Goal: Register for event/course

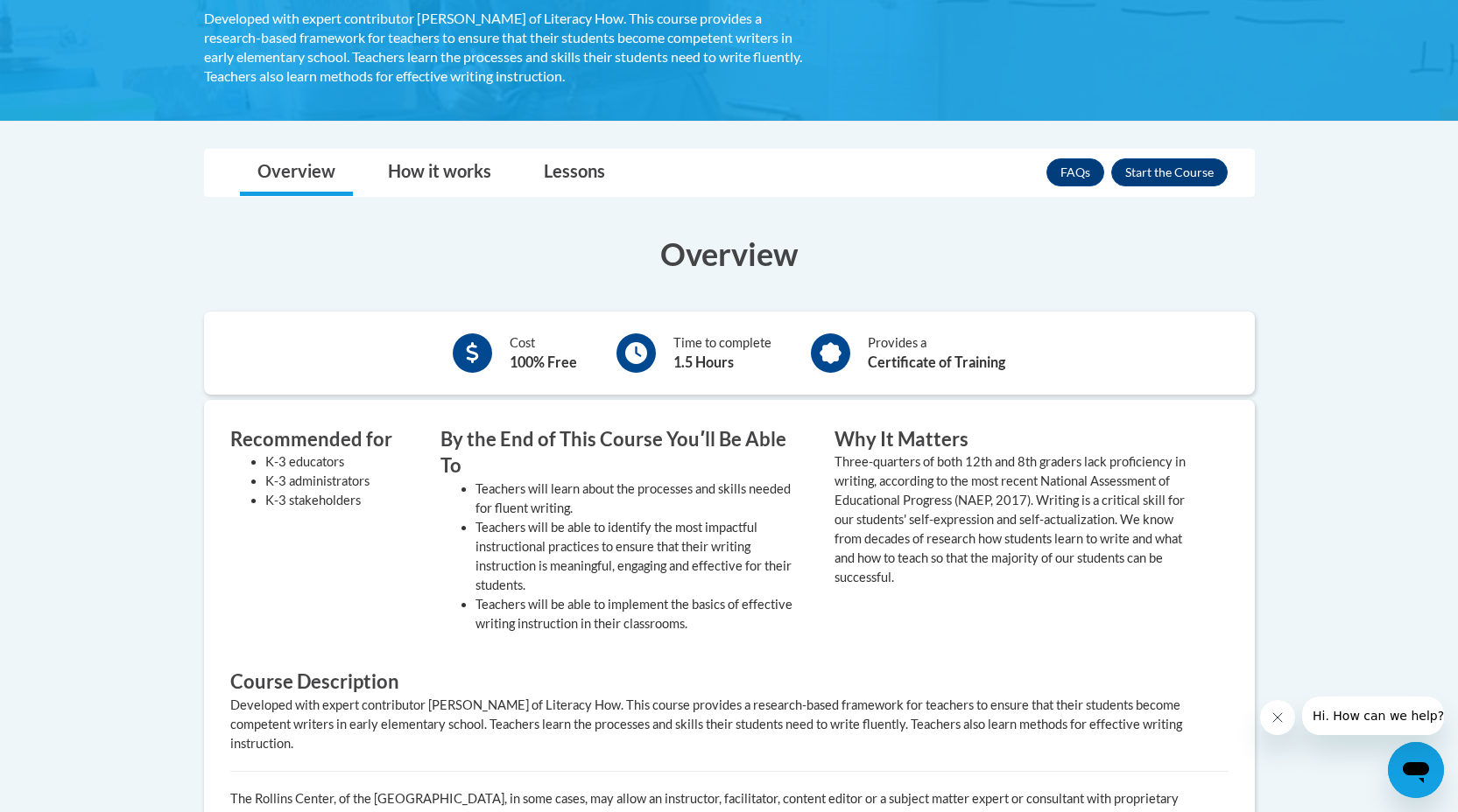
scroll to position [323, 0]
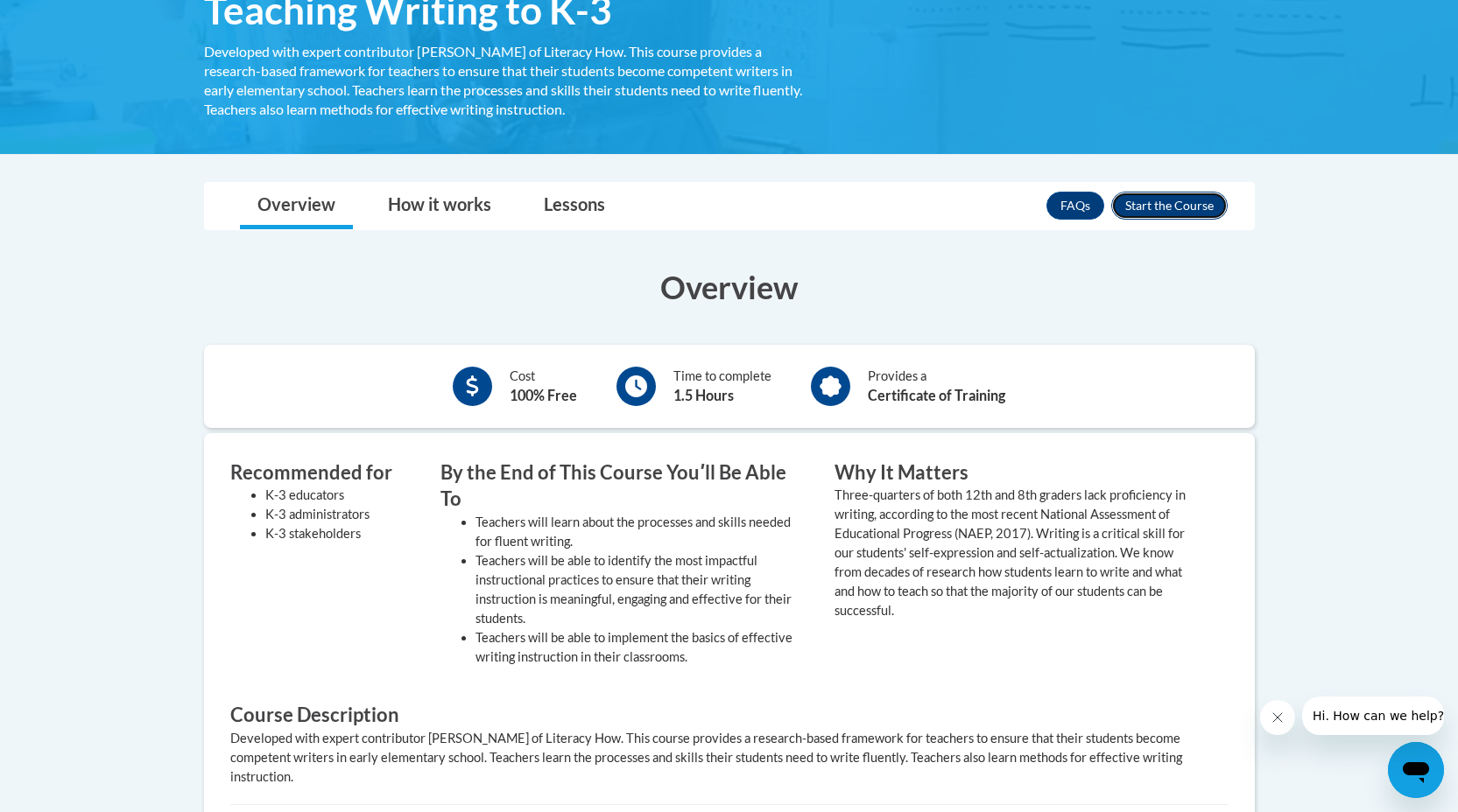
click at [1178, 216] on button "Enroll" at bounding box center [1170, 205] width 117 height 28
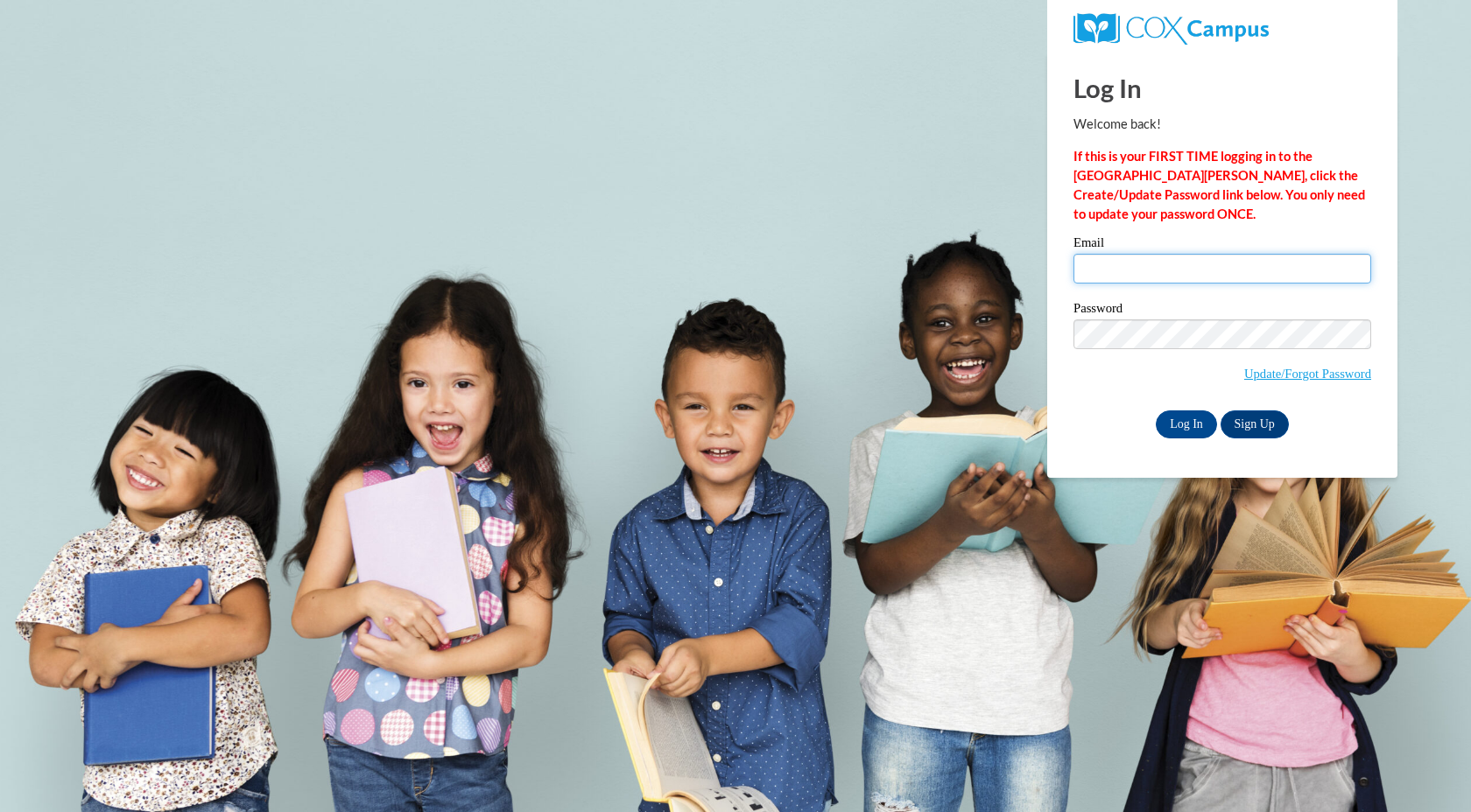
click at [1171, 274] on input "Email" at bounding box center [1222, 268] width 297 height 30
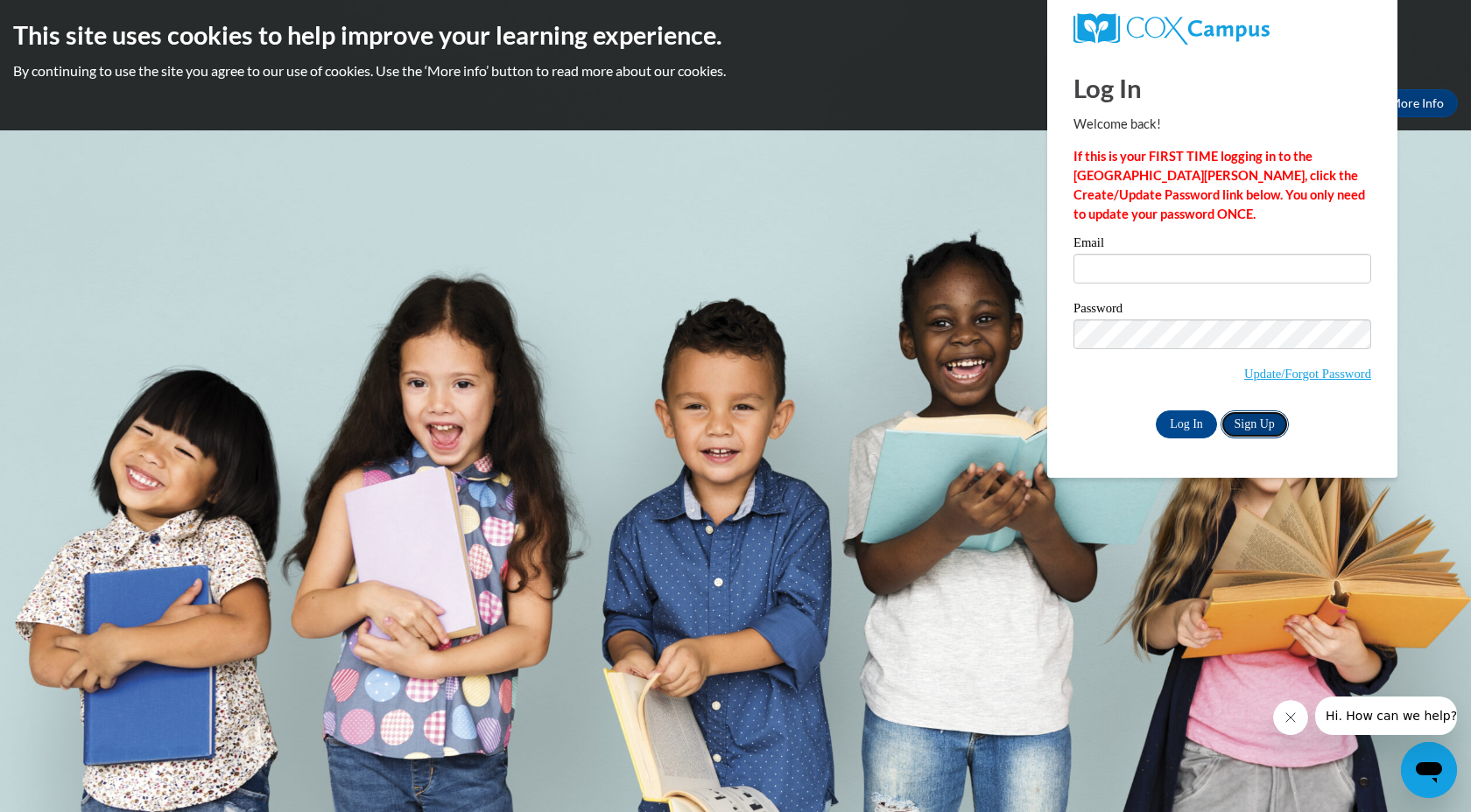
click at [1260, 423] on link "Sign Up" at bounding box center [1254, 424] width 68 height 28
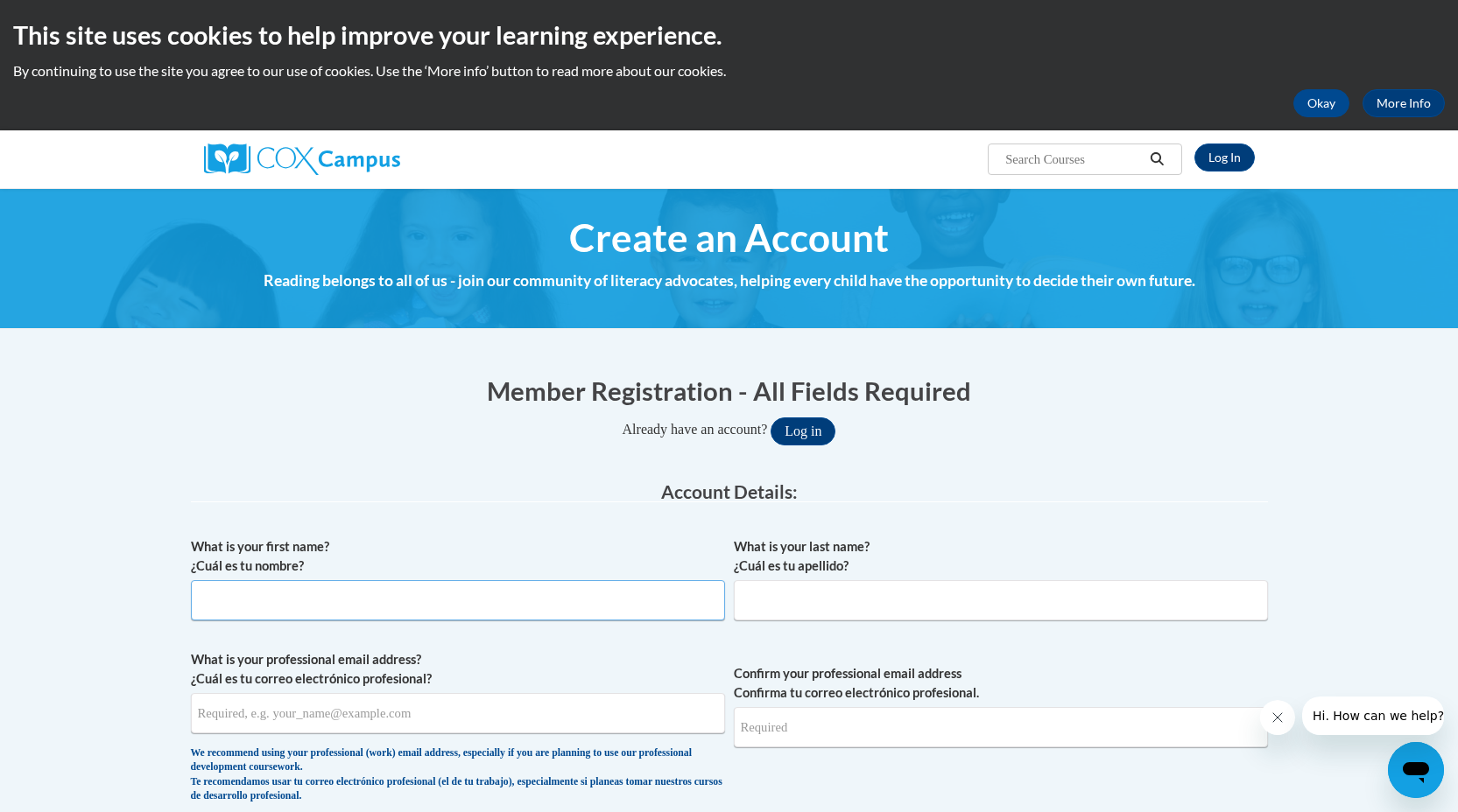
click at [499, 595] on input "What is your first name? ¿Cuál es tu nombre?" at bounding box center [458, 600] width 534 height 40
type input "Olivia"
type input "Brewster"
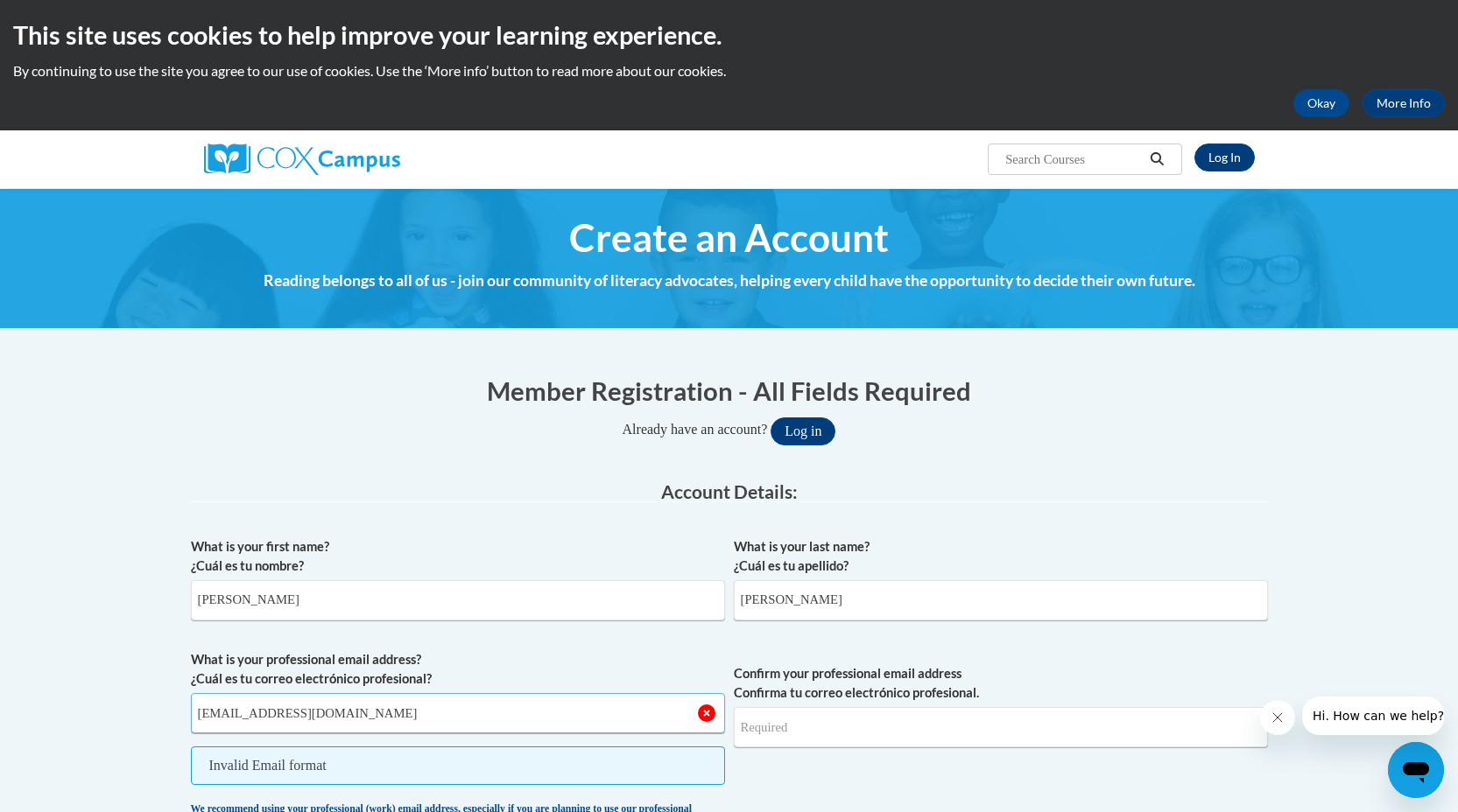
type input "oliviabrewster40@gmail.com"
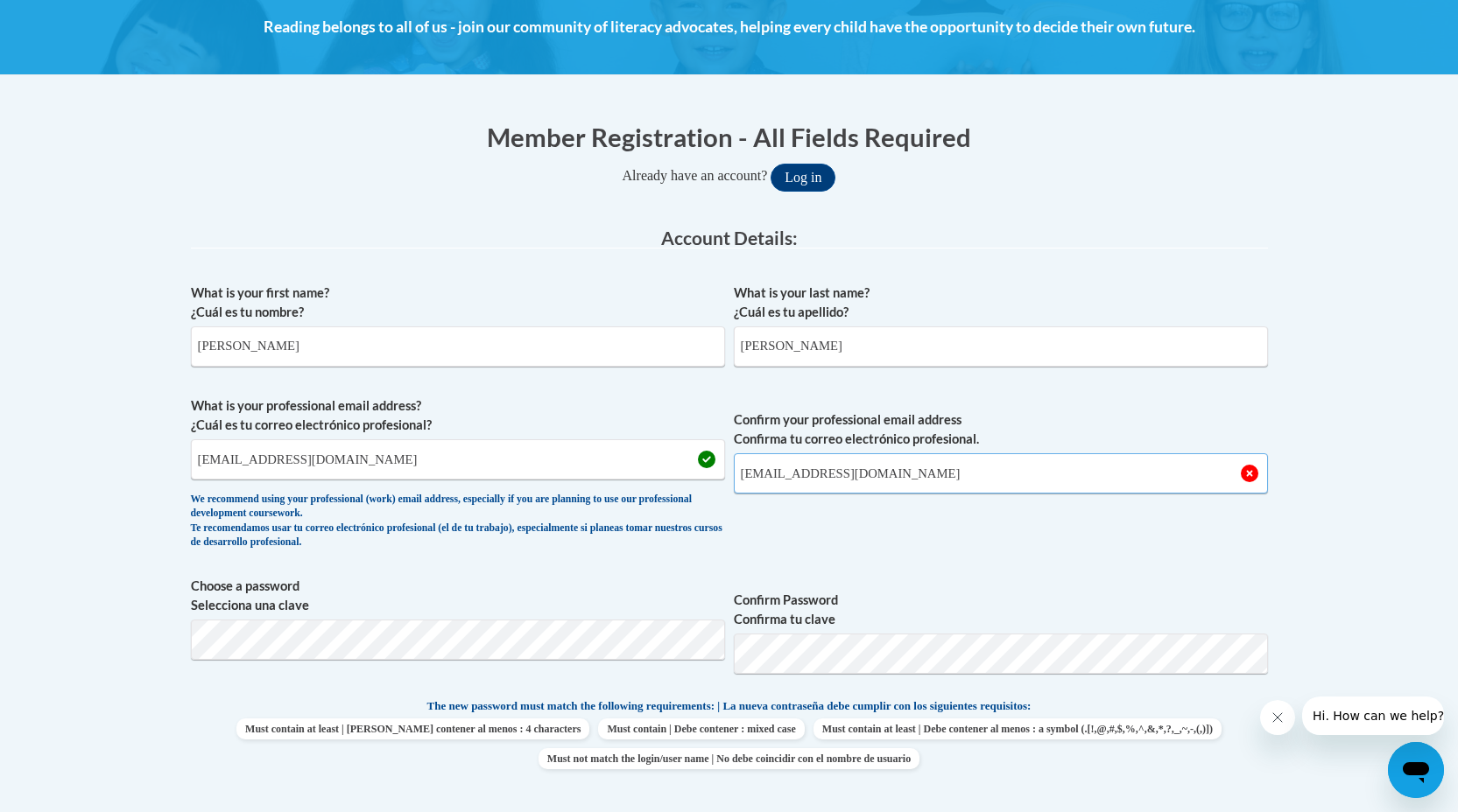
scroll to position [260, 0]
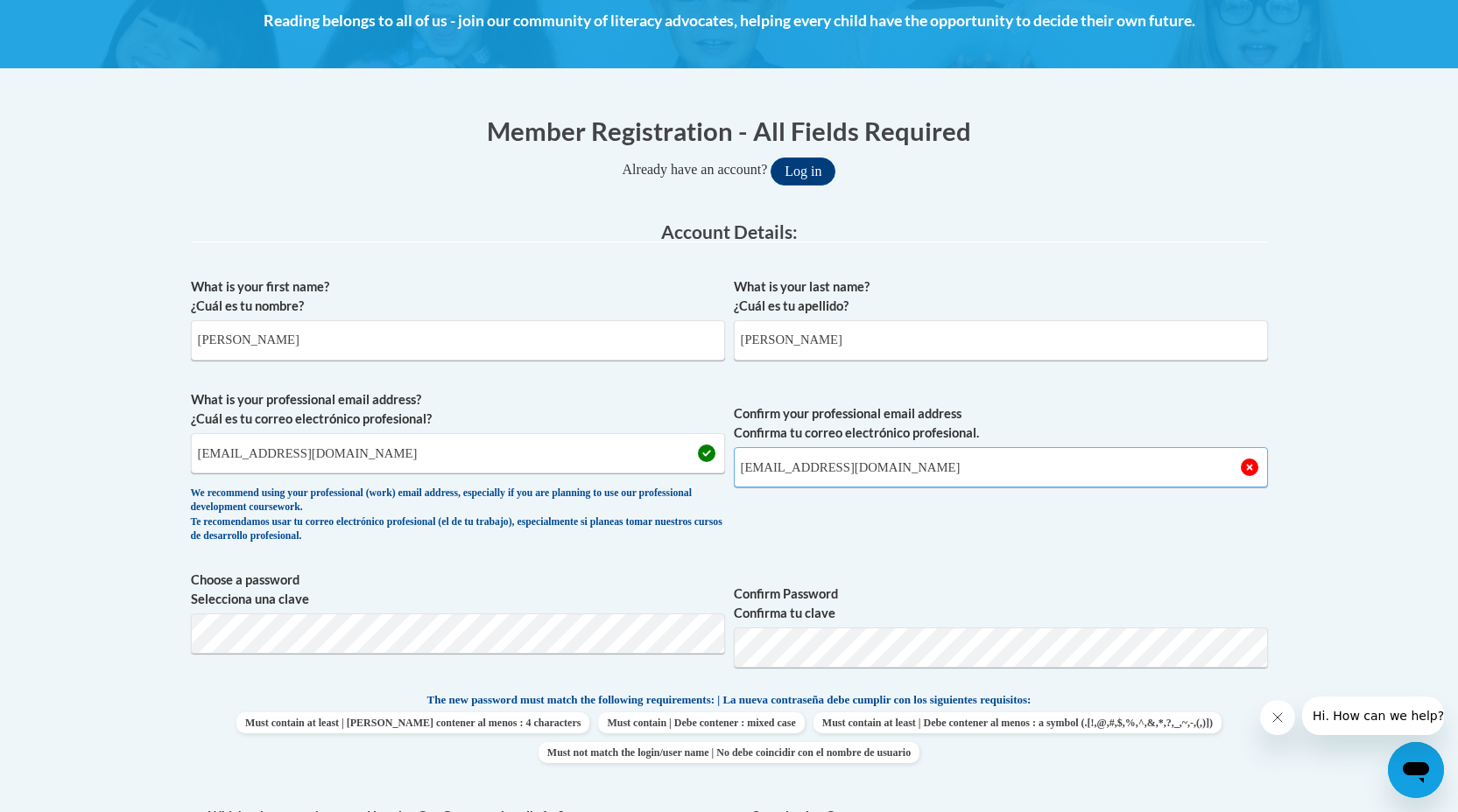
type input "oliviabrewster40@gmail.com"
click at [693, 644] on span "Choose a password Selecciona una clave Confirm Password Confirma tu clave" at bounding box center [729, 626] width 1077 height 111
click at [112, 628] on body "This site uses cookies to help improve your learning experience. By continuing …" at bounding box center [729, 799] width 1458 height 2119
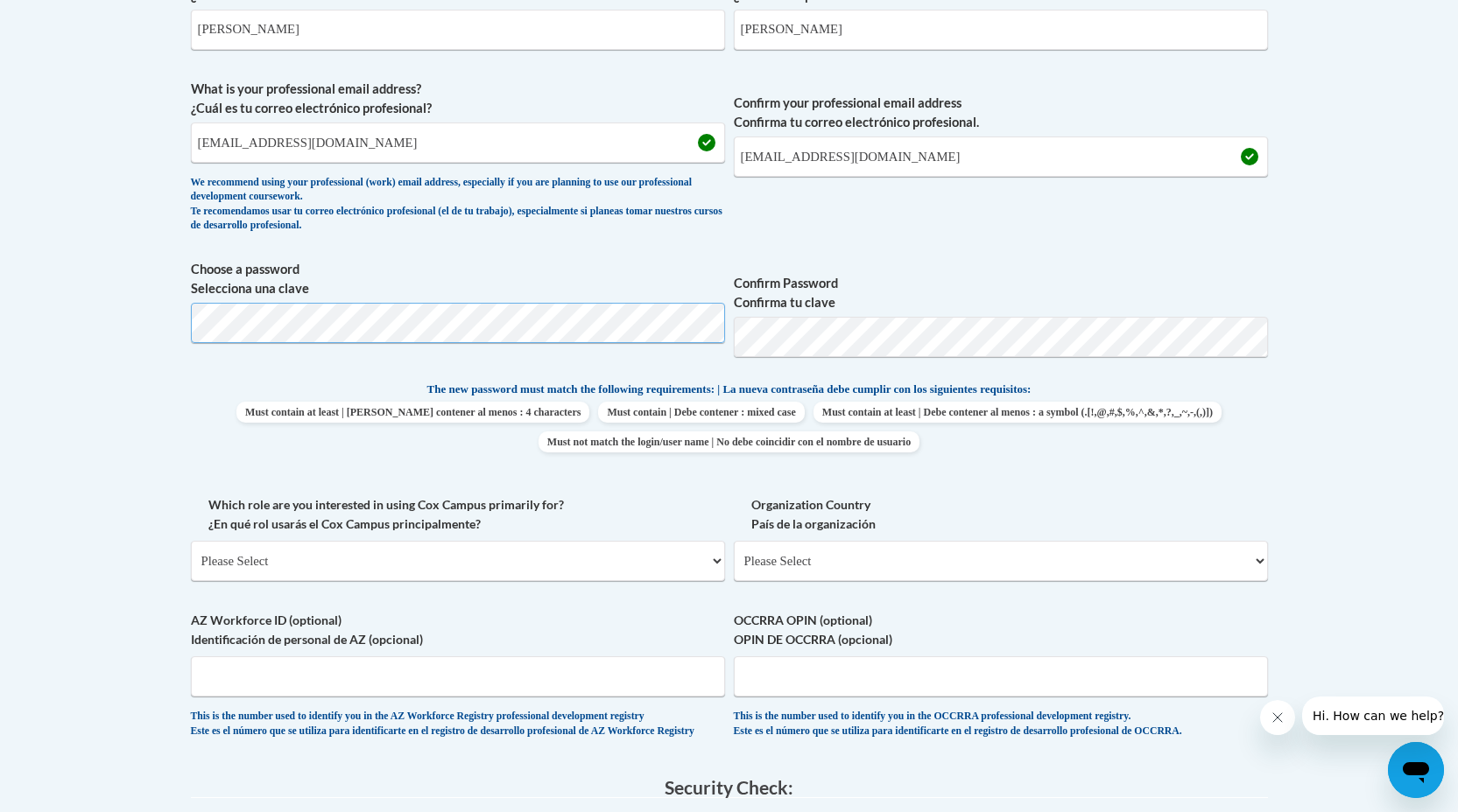
scroll to position [581, 0]
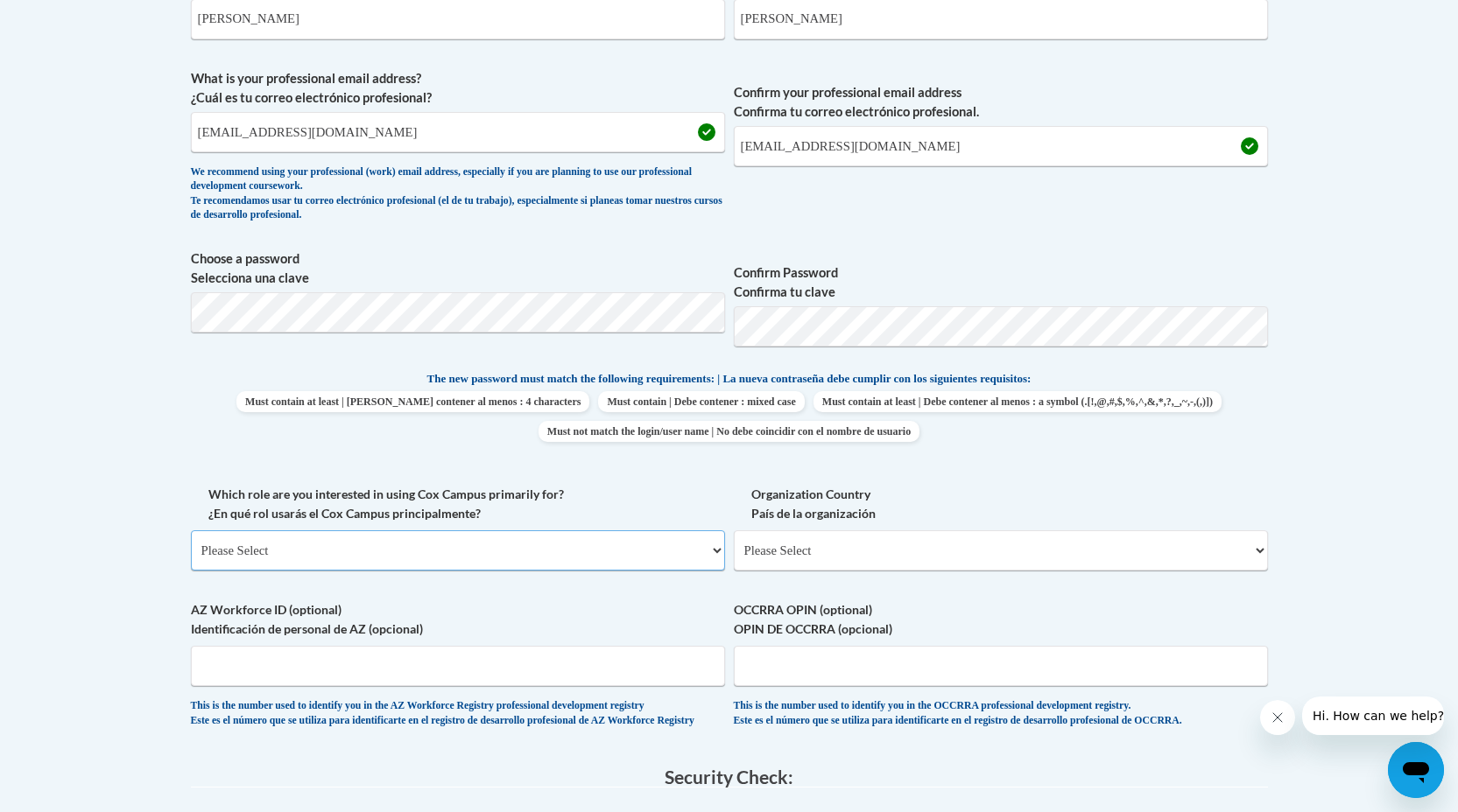
click at [509, 561] on select "Please Select College/University | Colegio/Universidad Community/Nonprofit Part…" at bounding box center [458, 550] width 534 height 40
select select "fbf2d438-af2f-41f8-98f1-81c410e29de3"
click at [190, 530] on select "Please Select College/University | Colegio/Universidad Community/Nonprofit Part…" at bounding box center [458, 550] width 534 height 40
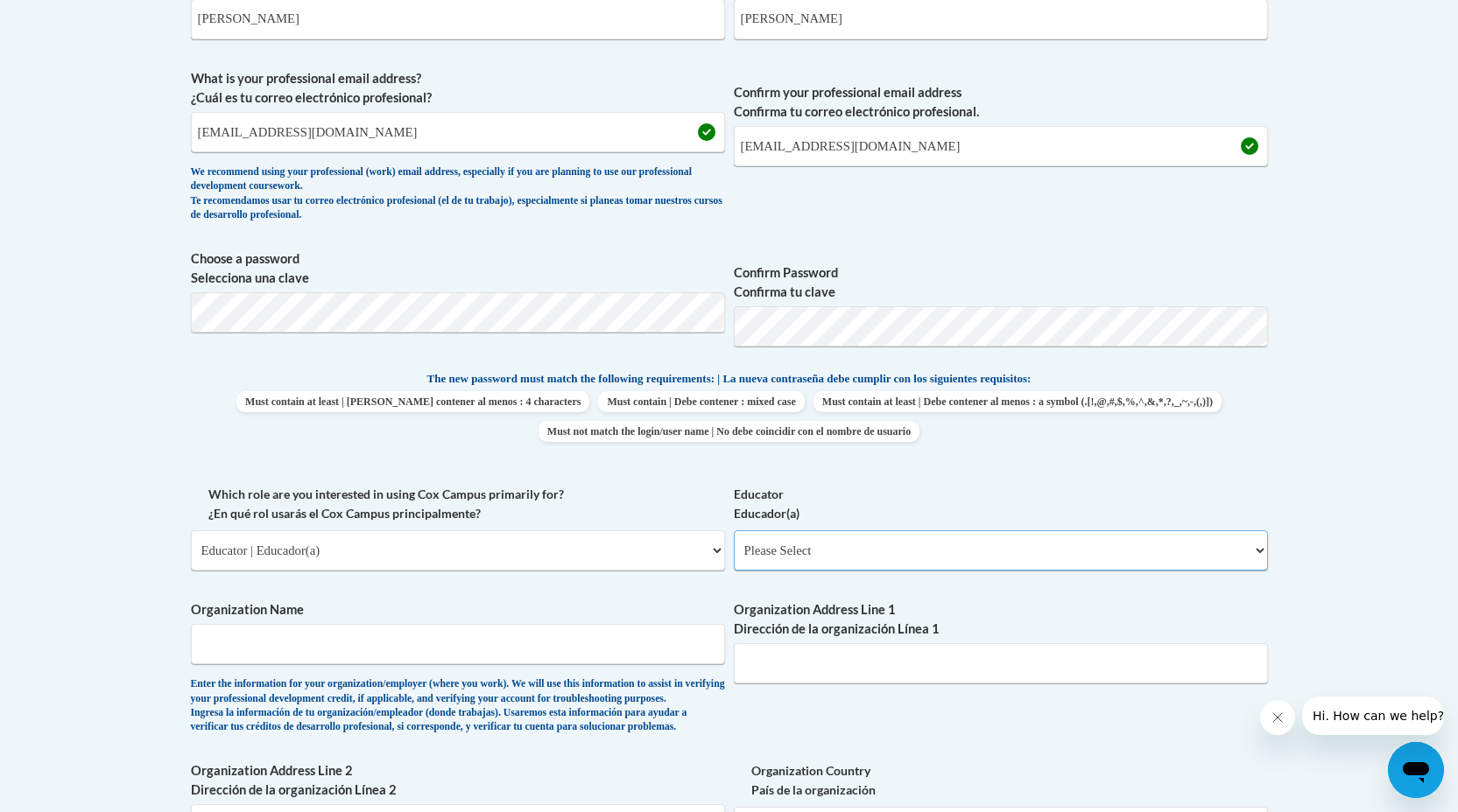
click at [871, 557] on select "Please Select Early Learning/Daycare Teacher/Family Home Care Provider | Maestr…" at bounding box center [1000, 550] width 534 height 40
select select "8e40623d-54d0-45cd-9f92-5df65cd3f8cf"
click at [733, 530] on select "Please Select Early Learning/Daycare Teacher/Family Home Care Provider | Maestr…" at bounding box center [1000, 550] width 534 height 40
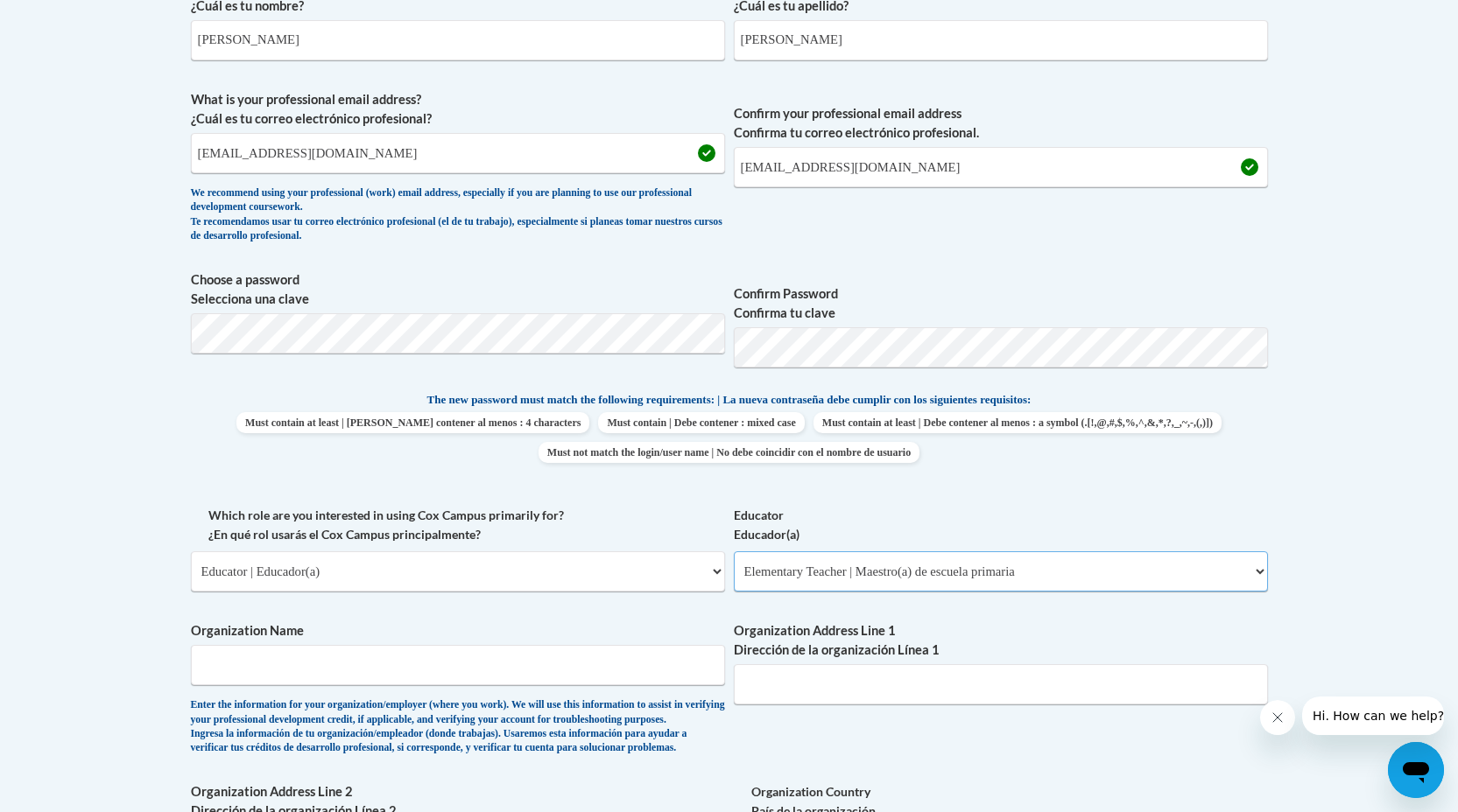
scroll to position [819, 0]
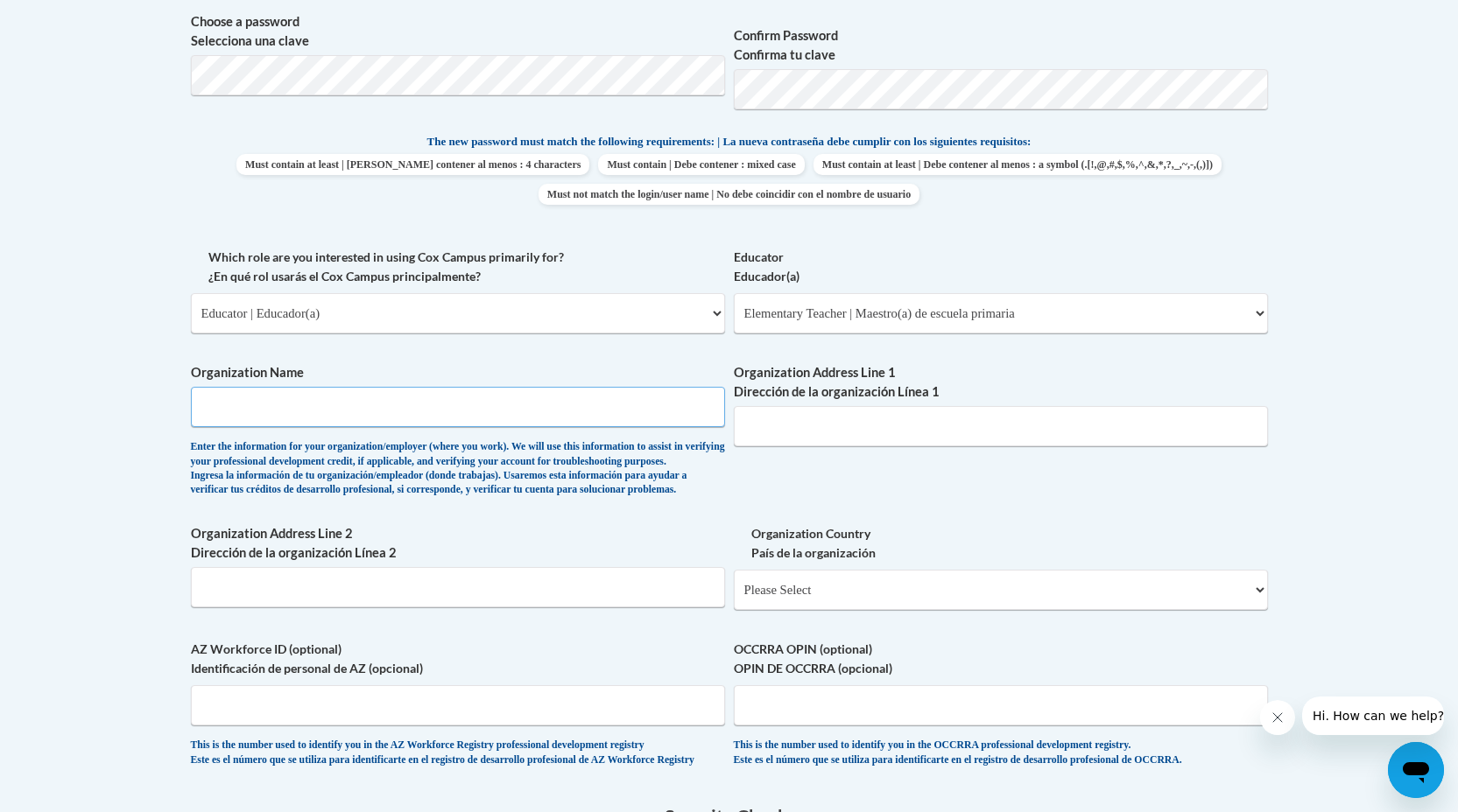
click at [617, 406] on input "Organization Name" at bounding box center [458, 406] width 534 height 40
type input "A"
type input "Buffalo State University"
click at [924, 445] on input "Organization Address Line 1 Dirección de la organización Línea 1" at bounding box center [1000, 425] width 534 height 40
type input "176 Chapin Pkwy."
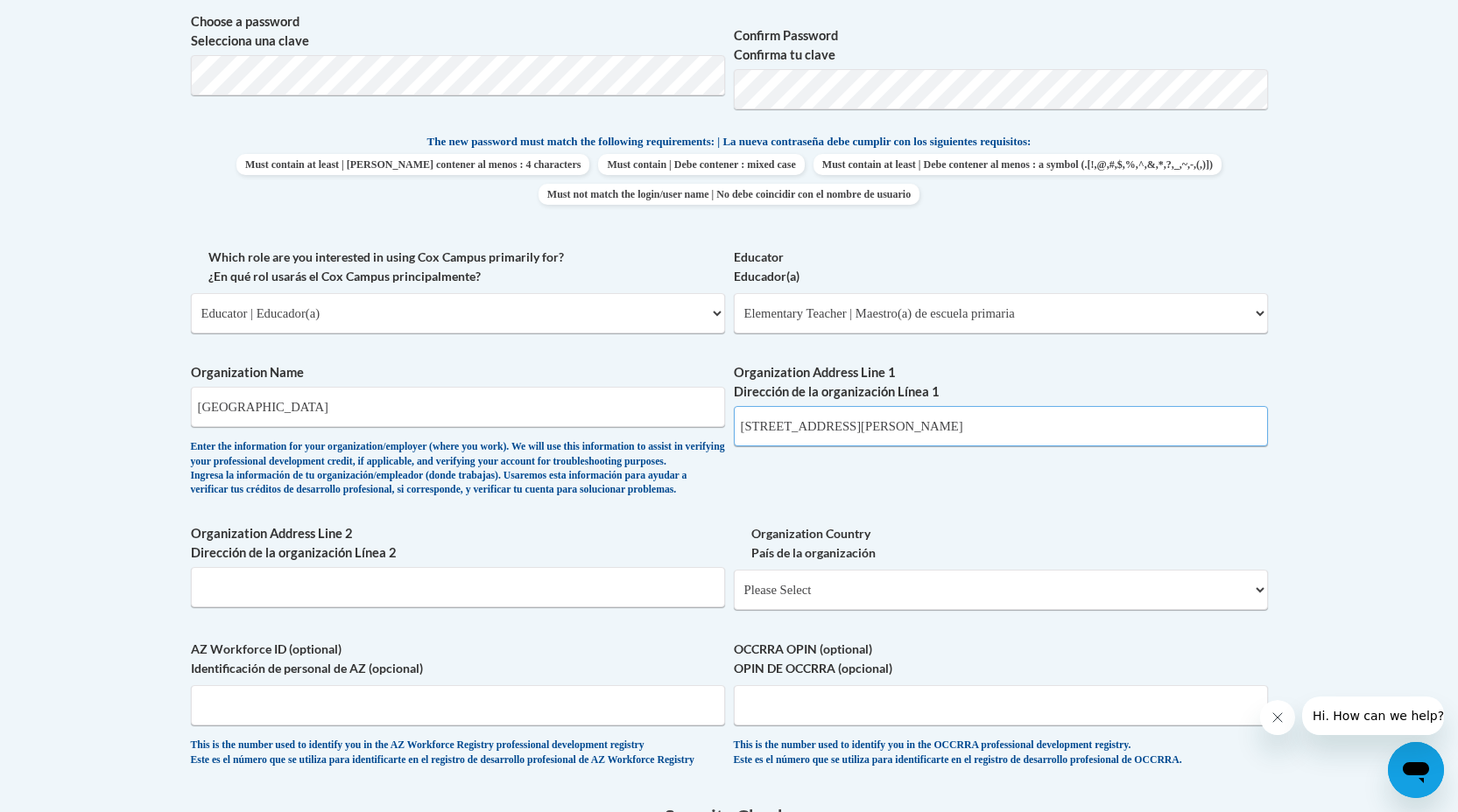
type input "7"
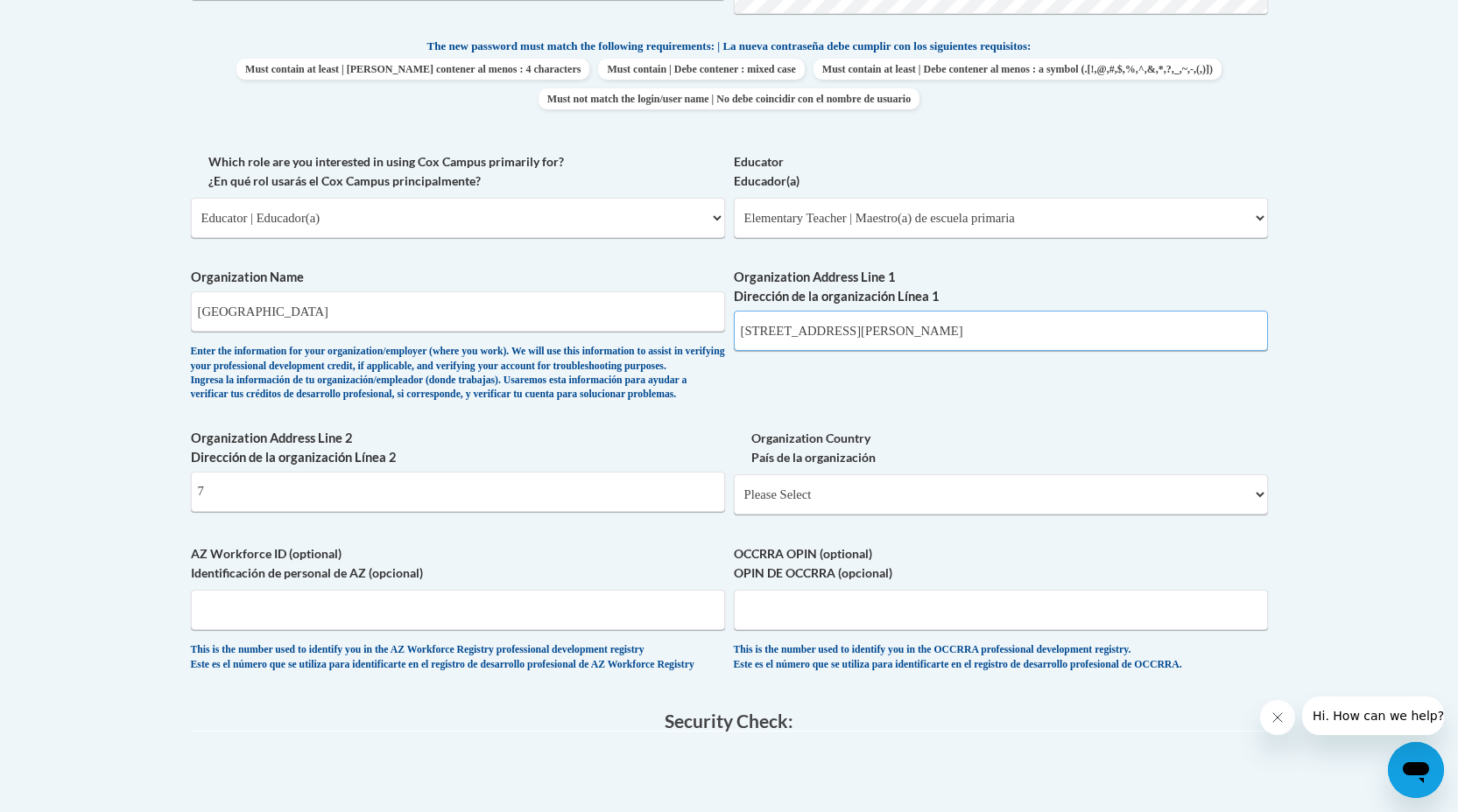
scroll to position [992, 0]
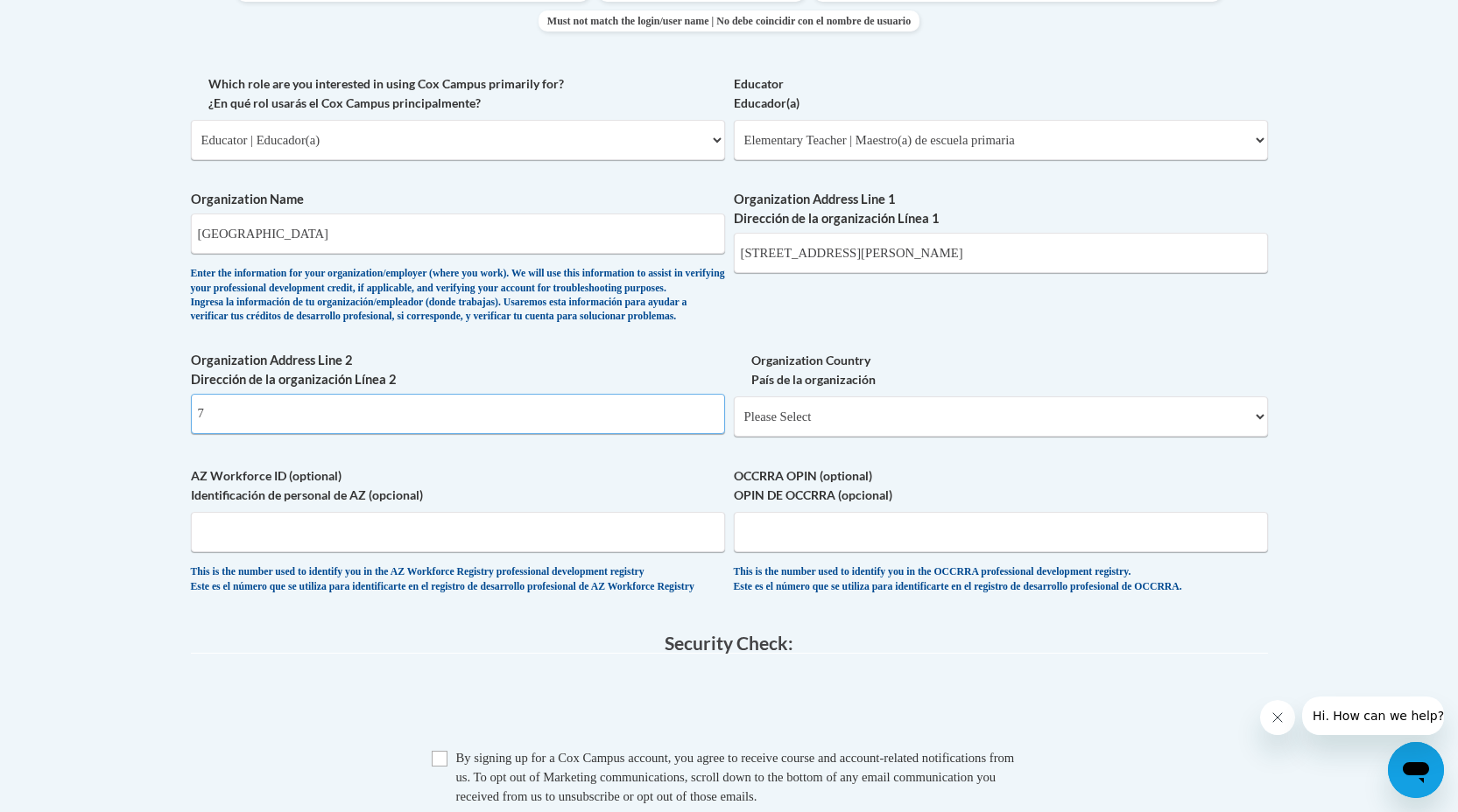
click at [522, 434] on input "7" at bounding box center [458, 414] width 534 height 40
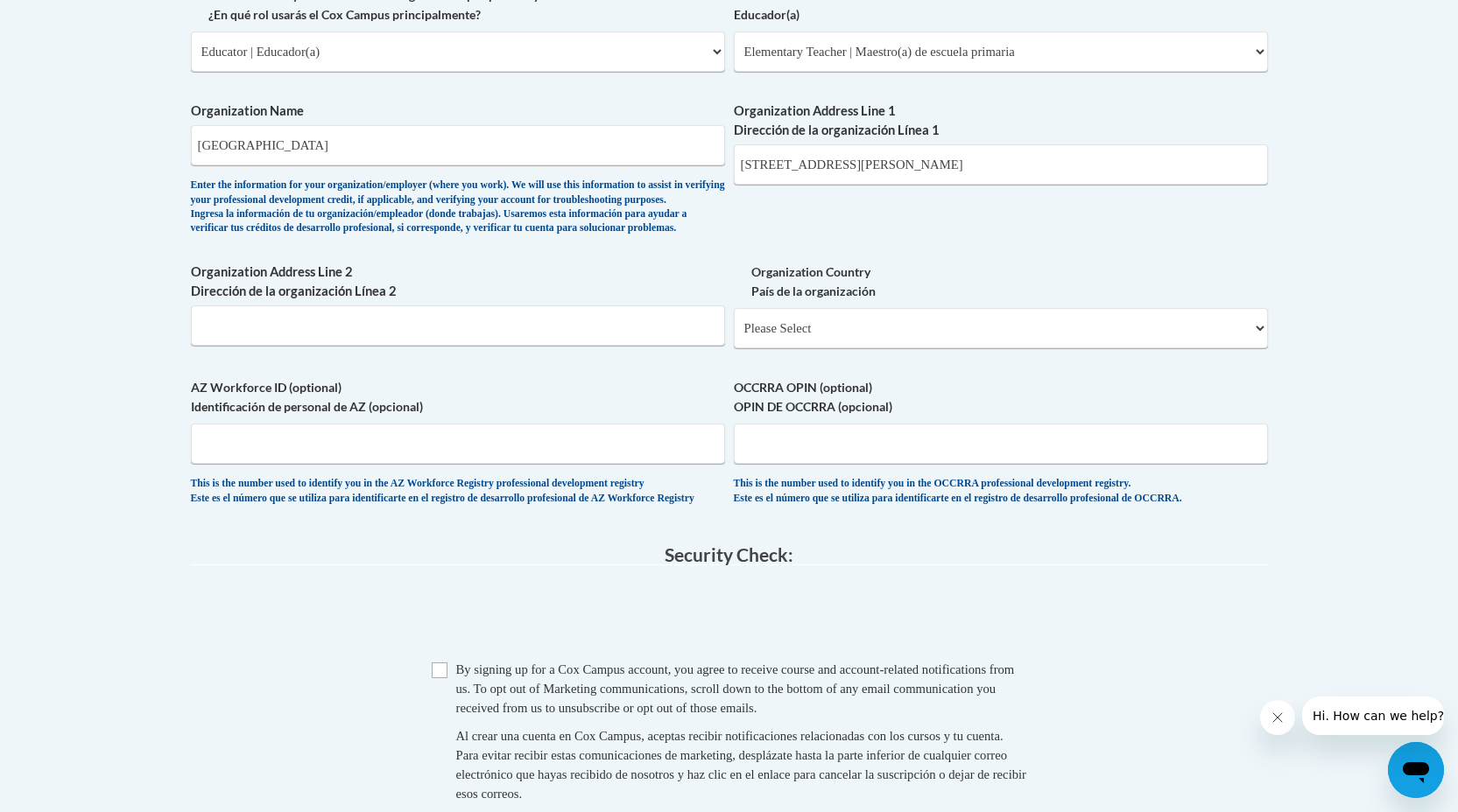
scroll to position [1146, 0]
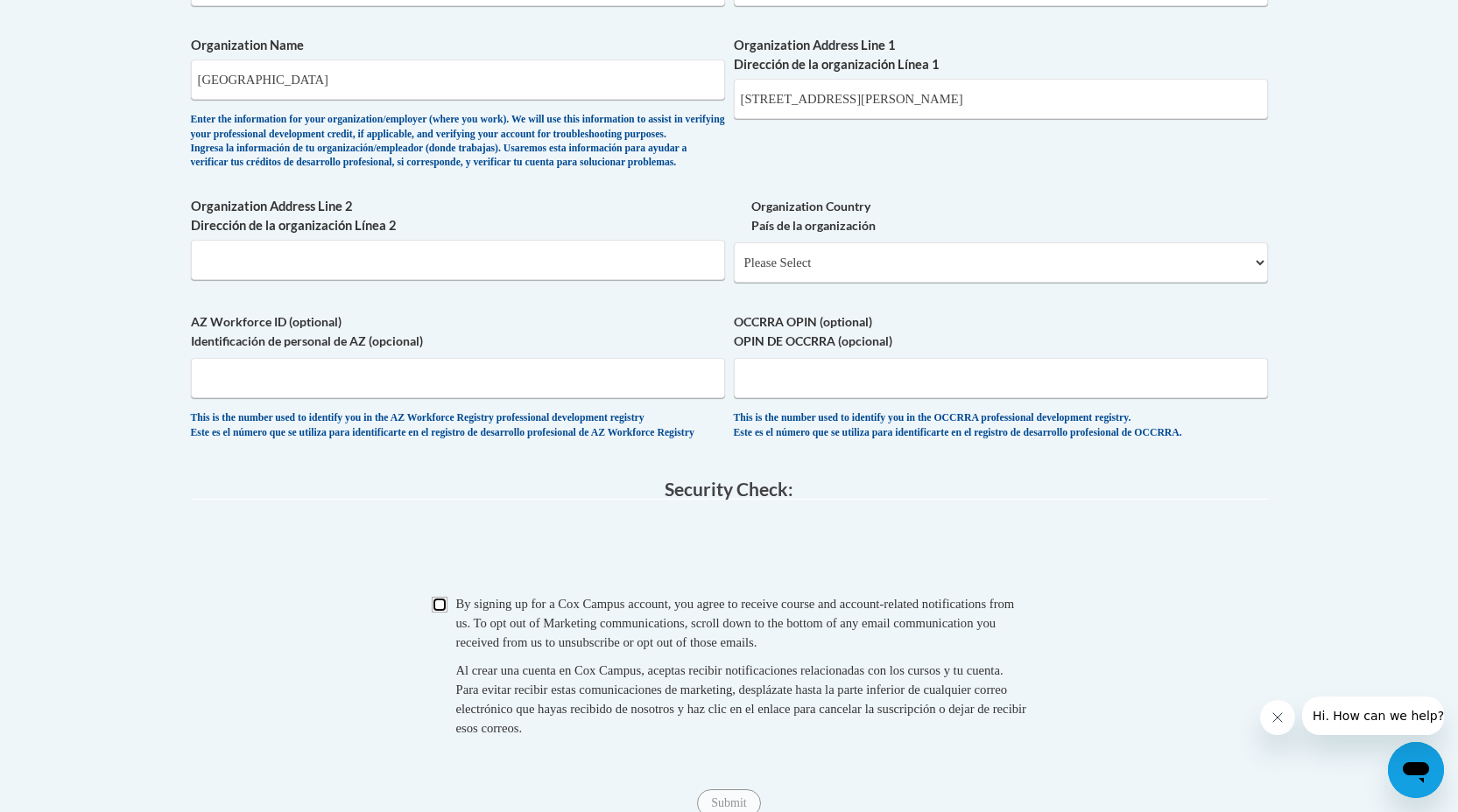
click at [439, 613] on input "Checkbox" at bounding box center [439, 605] width 16 height 16
checkbox input "true"
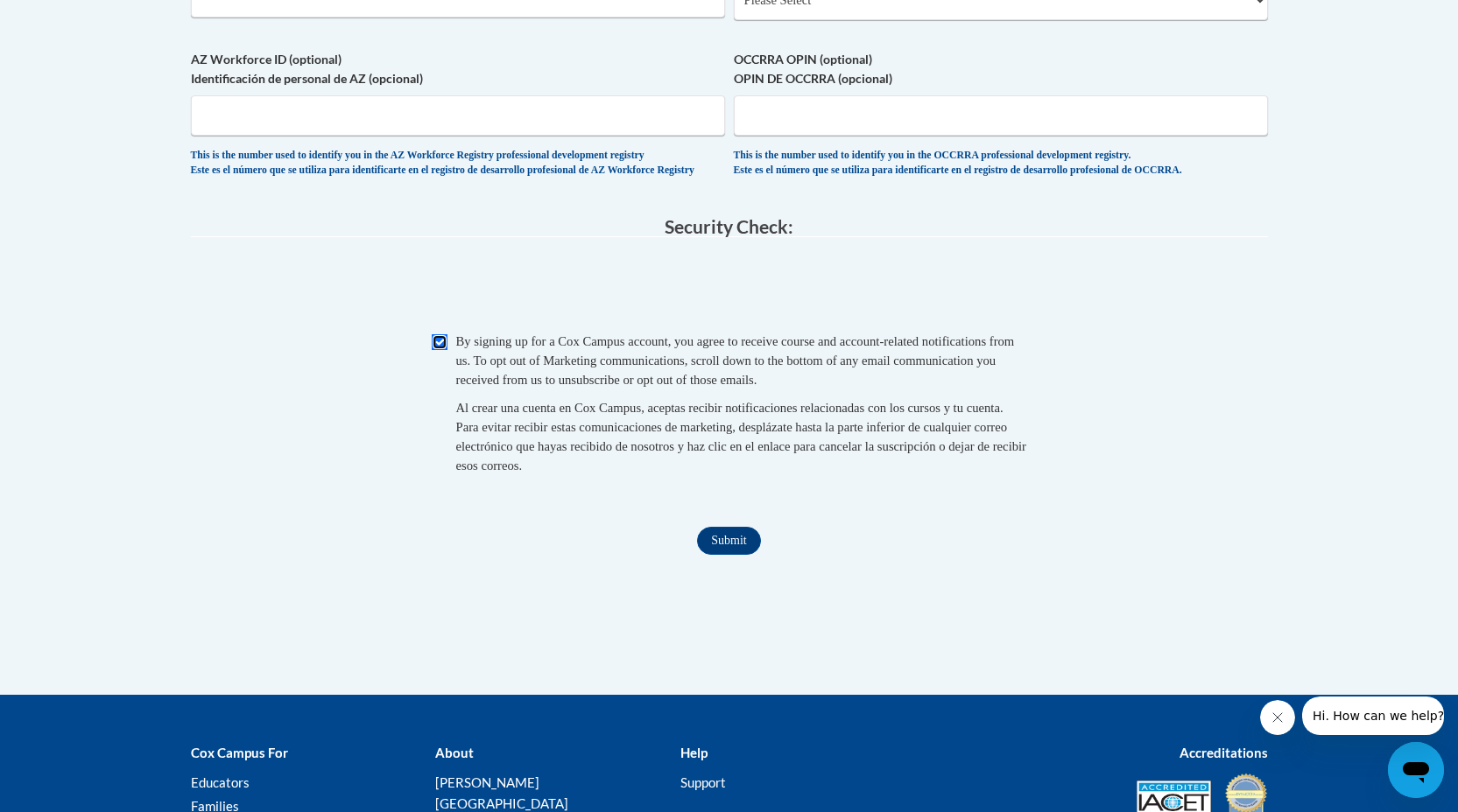
scroll to position [1586, 0]
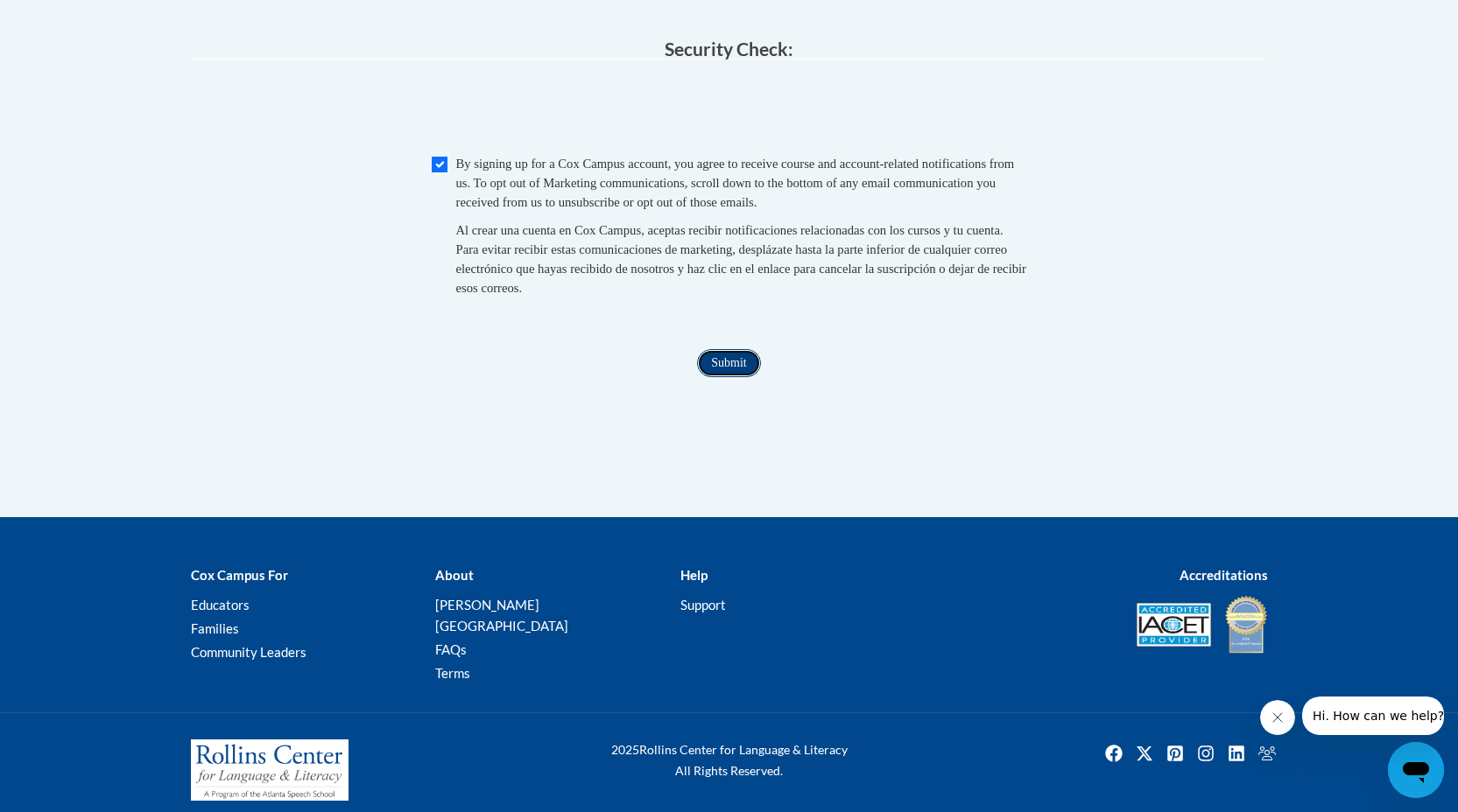
click at [747, 377] on input "Submit" at bounding box center [728, 363] width 63 height 28
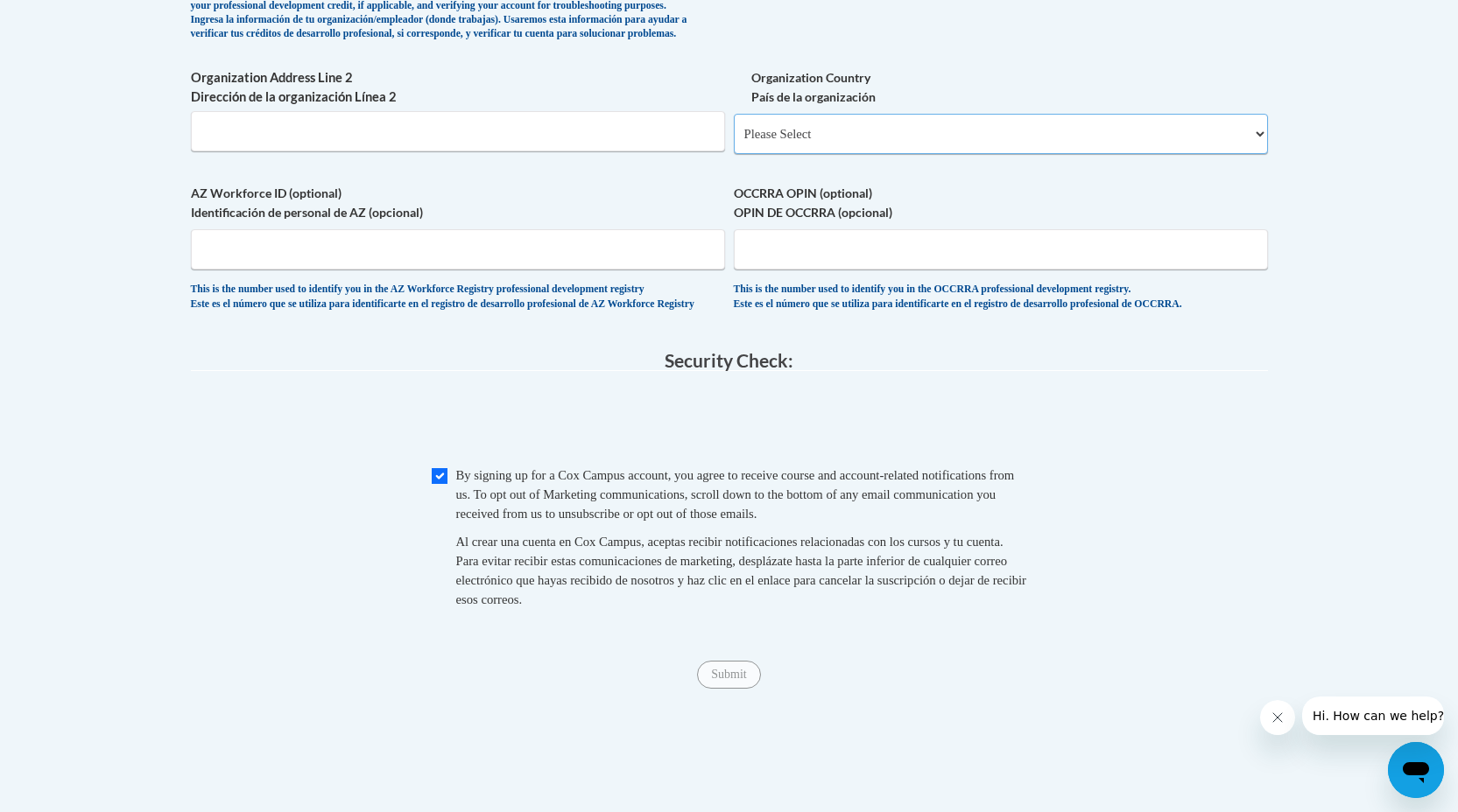
scroll to position [1126, 0]
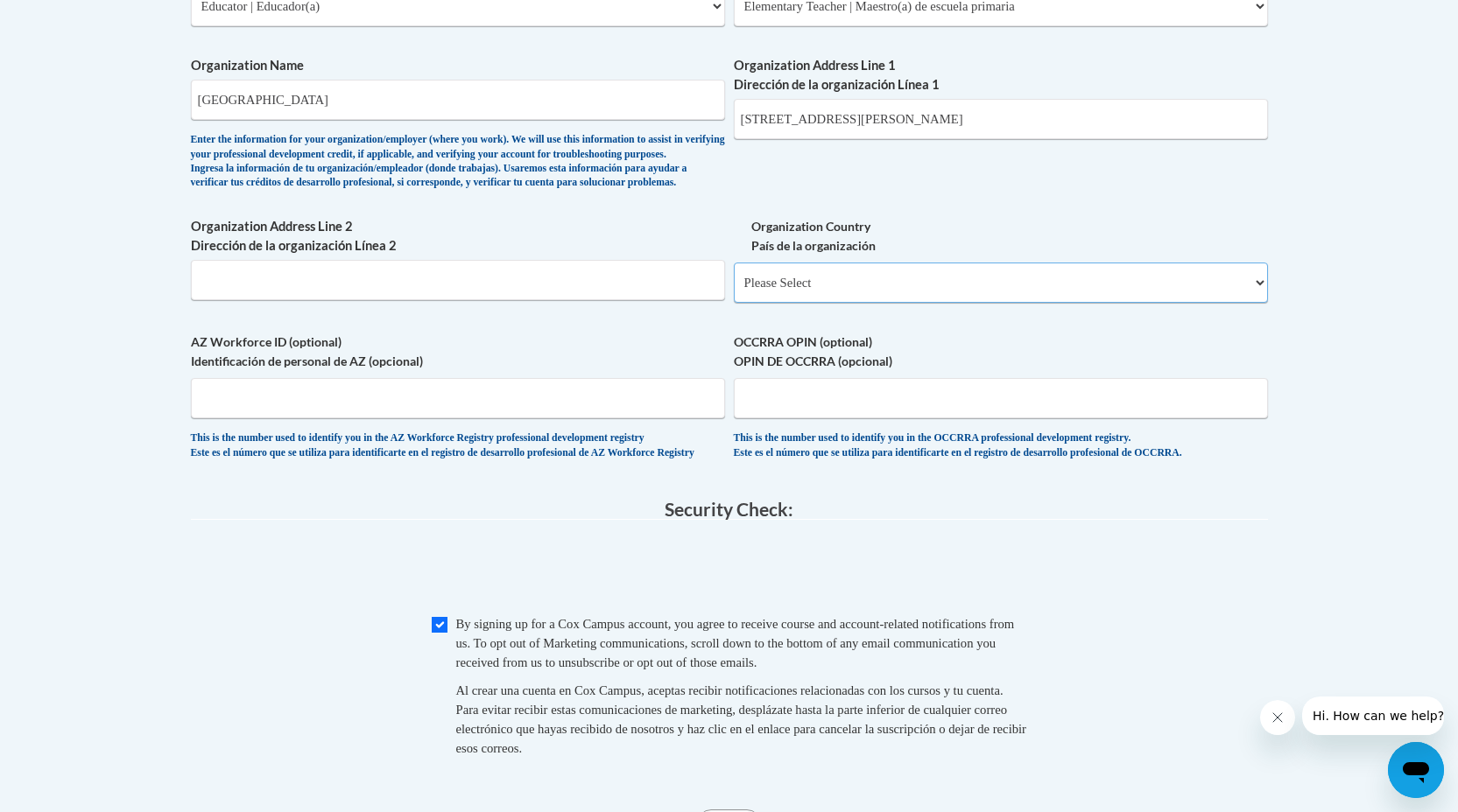
click at [856, 303] on select "Please Select United States | Estados Unidos Outside of the United States | Fue…" at bounding box center [1000, 282] width 534 height 40
select select "ad49bcad-a171-4b2e-b99c-48b446064914"
click at [733, 290] on select "Please Select United States | Estados Unidos Outside of the United States | Fue…" at bounding box center [1000, 282] width 534 height 40
select select
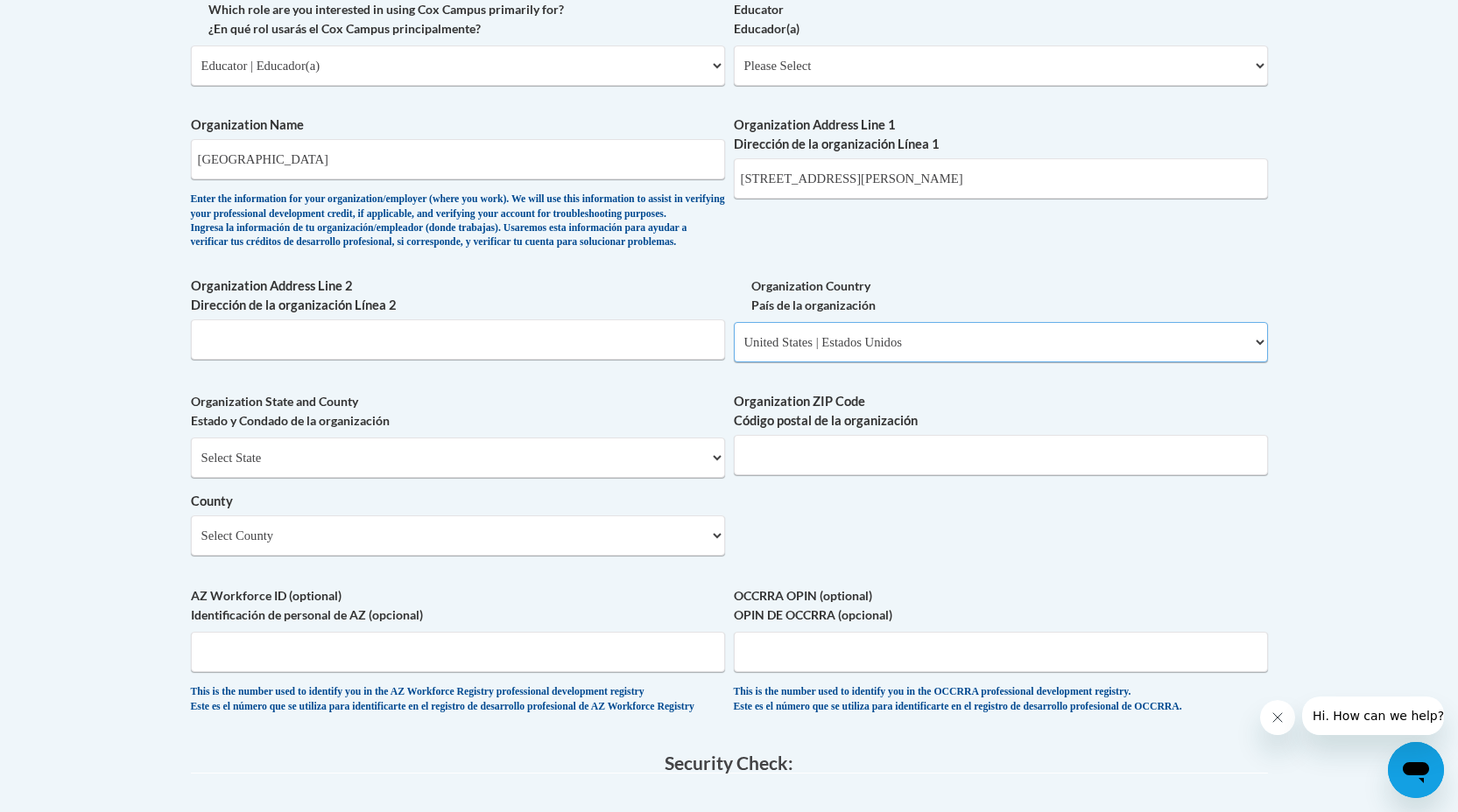
scroll to position [1138, 0]
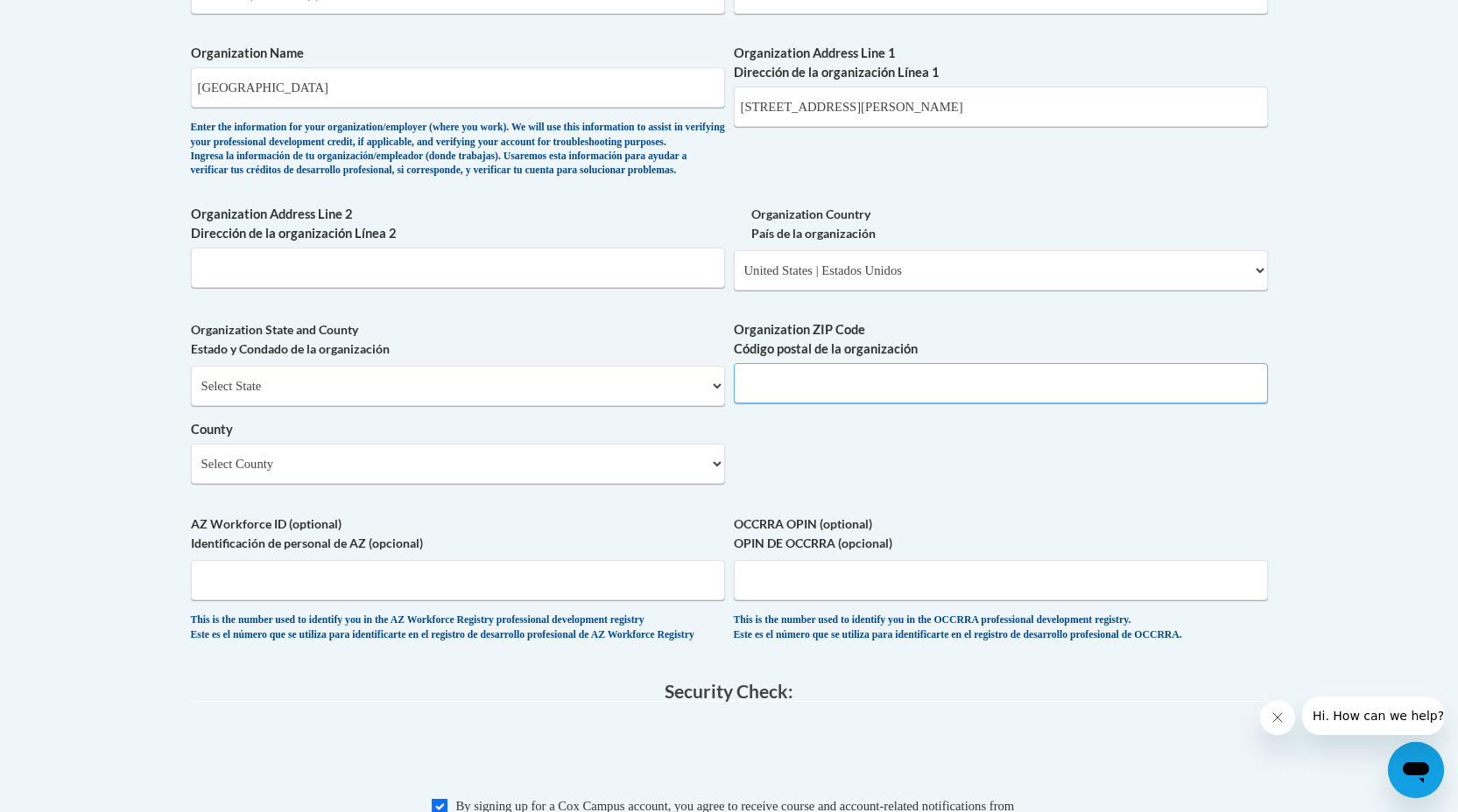
click at [886, 404] on input "Organization ZIP Code Código postal de la organización" at bounding box center [1000, 383] width 534 height 40
type input "14209"
type input "7"
click at [541, 484] on select "Select County Albany Allegany Bronx Broome Cattaraugus Cayuga Chautauqua Chemun…" at bounding box center [458, 463] width 534 height 40
click at [190, 472] on select "Select County Albany Allegany Bronx Broome Cattaraugus Cayuga Chautauqua Chemun…" at bounding box center [458, 463] width 534 height 40
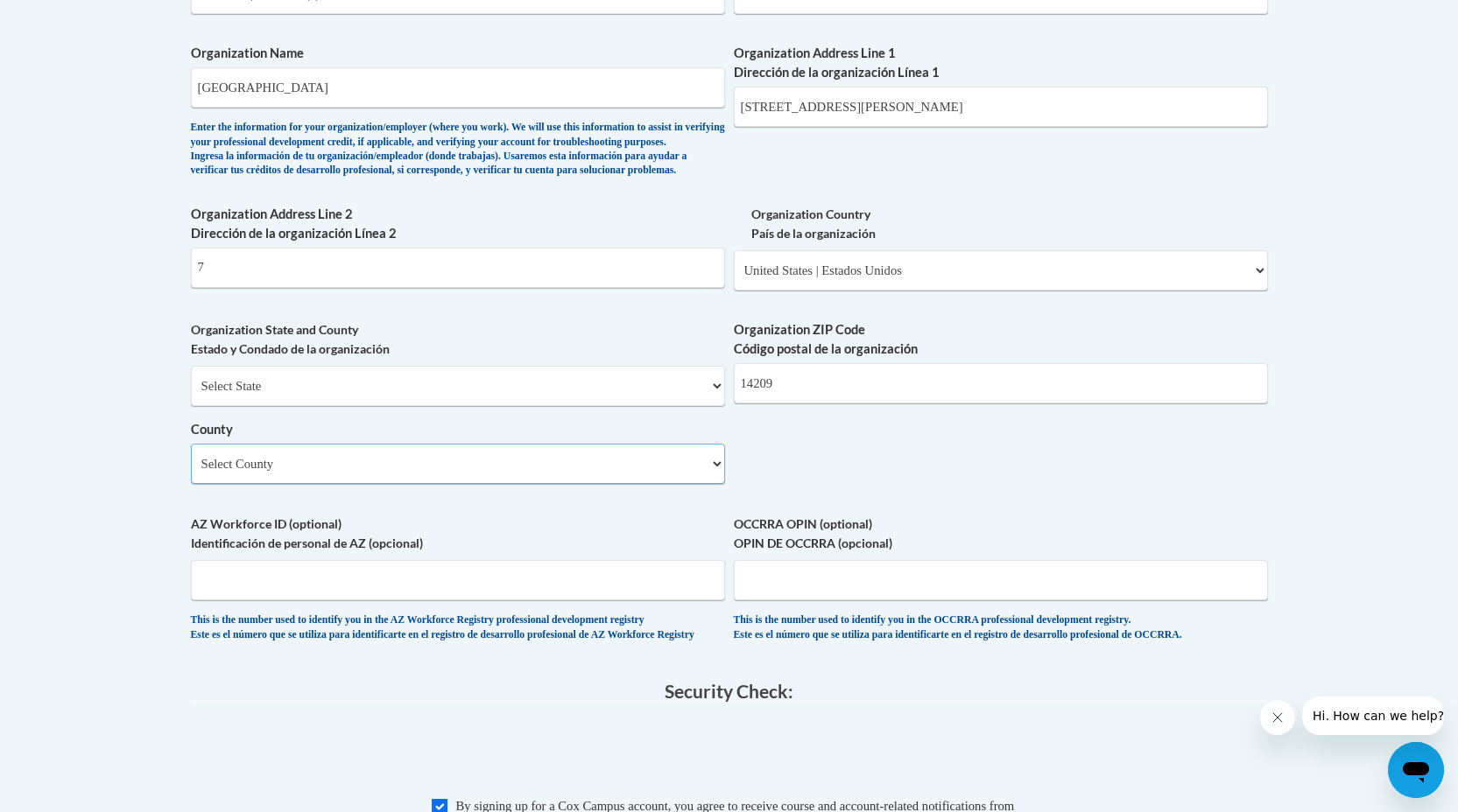
click at [448, 478] on select "Select County Albany Allegany Bronx Broome Cattaraugus Cayuga Chautauqua Chemun…" at bounding box center [458, 463] width 534 height 40
select select "Erie"
click at [190, 472] on select "Select County Albany Allegany Bronx Broome Cattaraugus Cayuga Chautauqua Chemun…" at bounding box center [458, 463] width 534 height 40
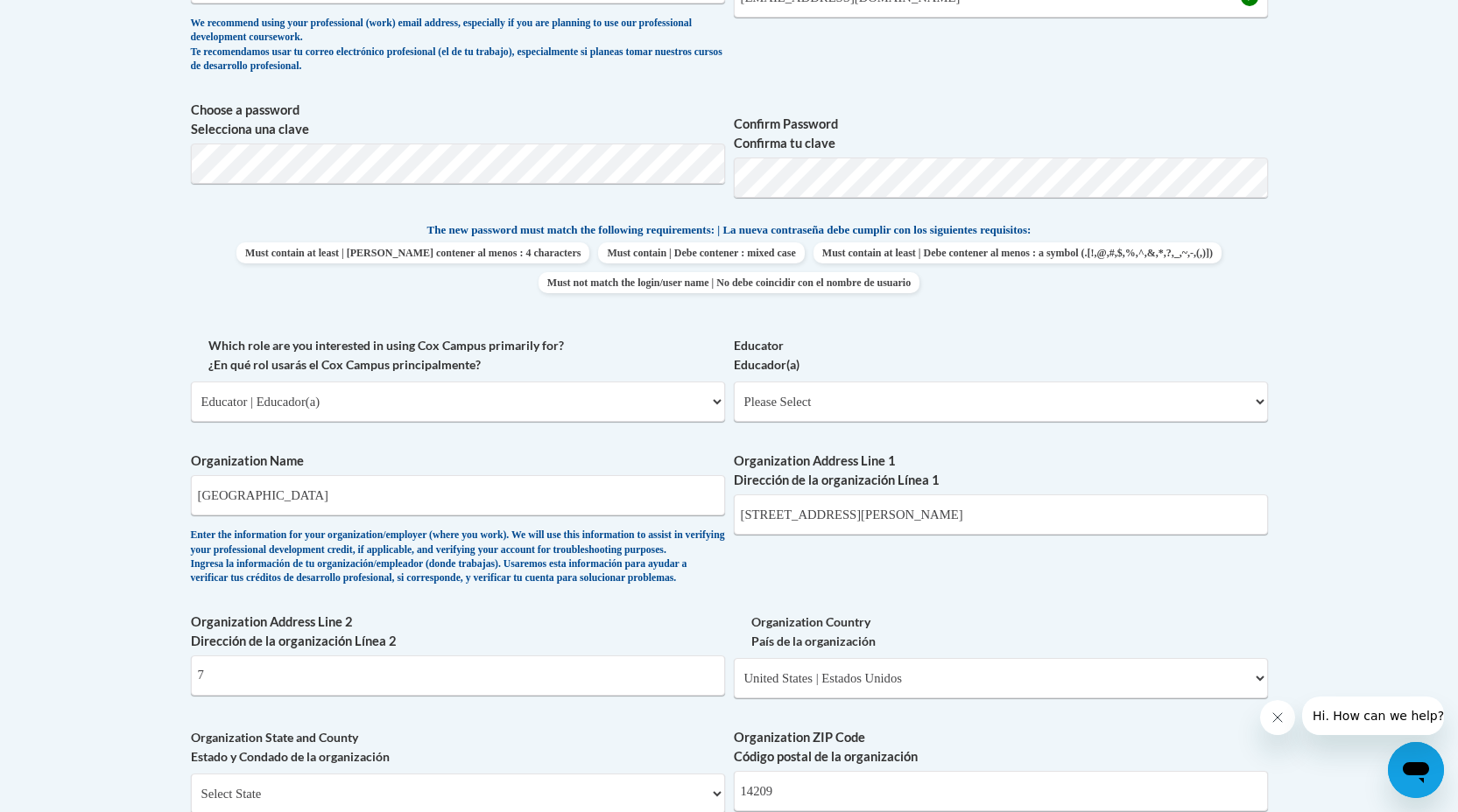
scroll to position [750, 0]
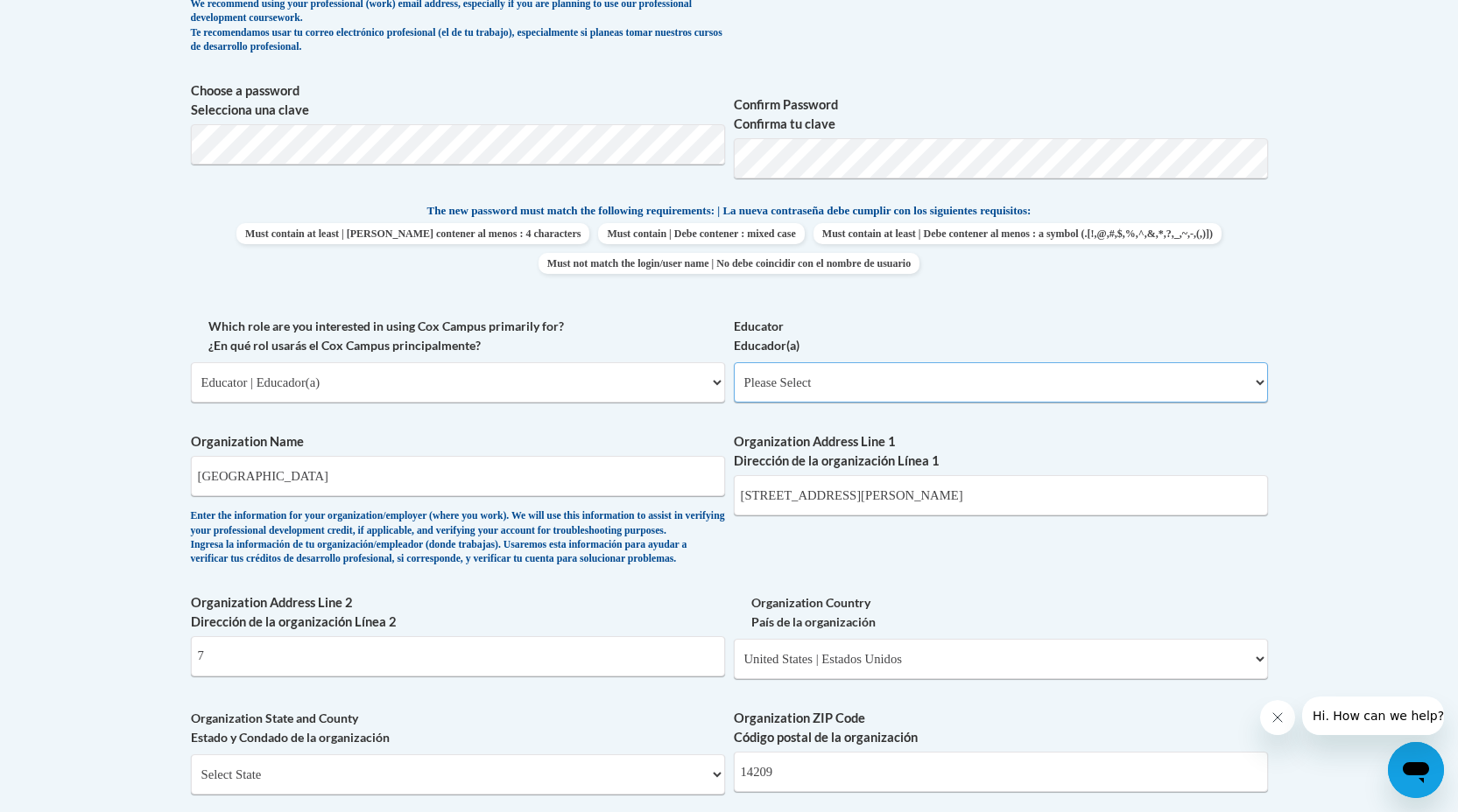
click at [789, 376] on select "Please Select Early Learning/Daycare Teacher/Family Home Care Provider | Maestr…" at bounding box center [1000, 382] width 534 height 40
select select "8e40623d-54d0-45cd-9f92-5df65cd3f8cf"
click at [733, 362] on select "Please Select Early Learning/Daycare Teacher/Family Home Care Provider | Maestr…" at bounding box center [1000, 382] width 534 height 40
select select "null"
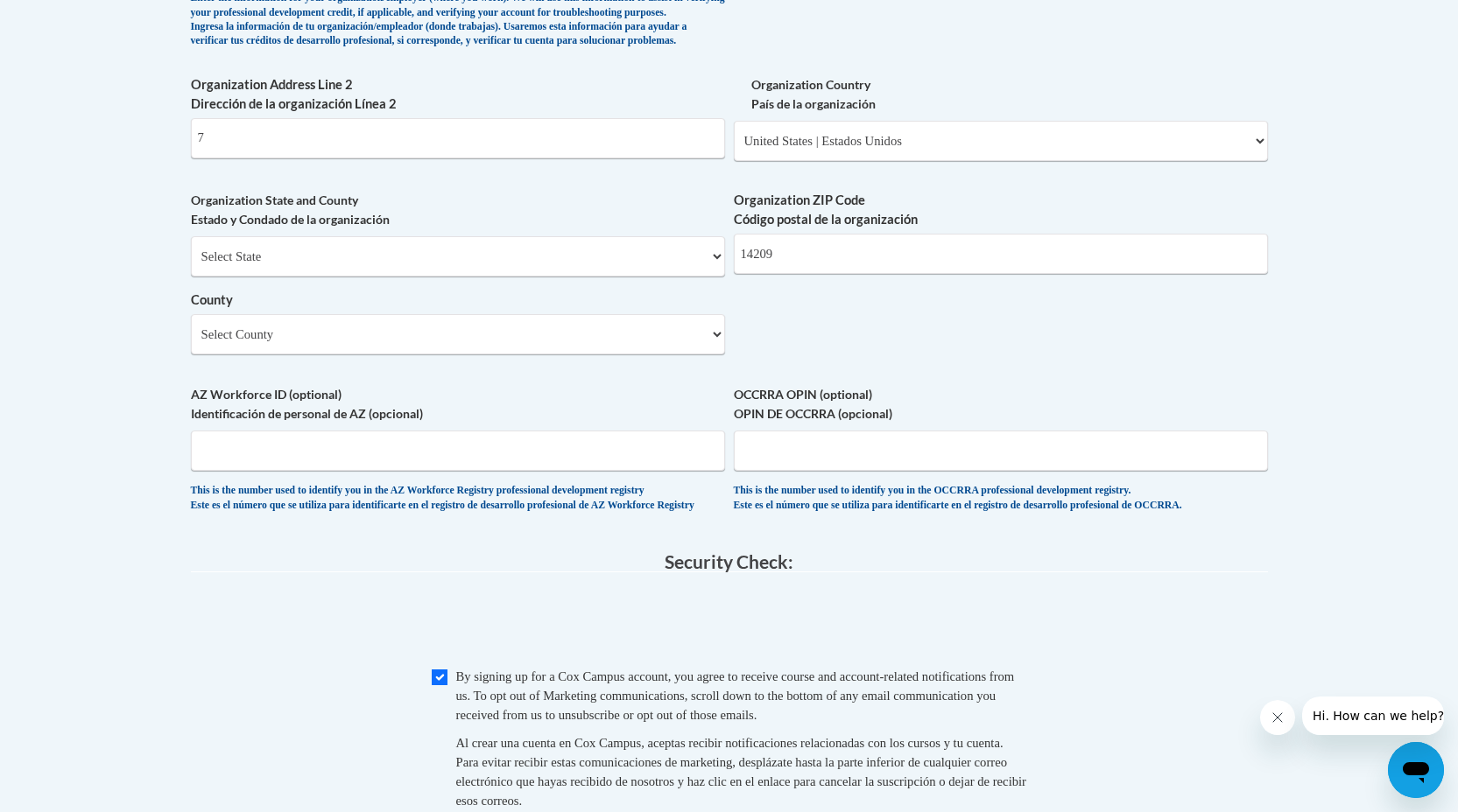
scroll to position [1282, 0]
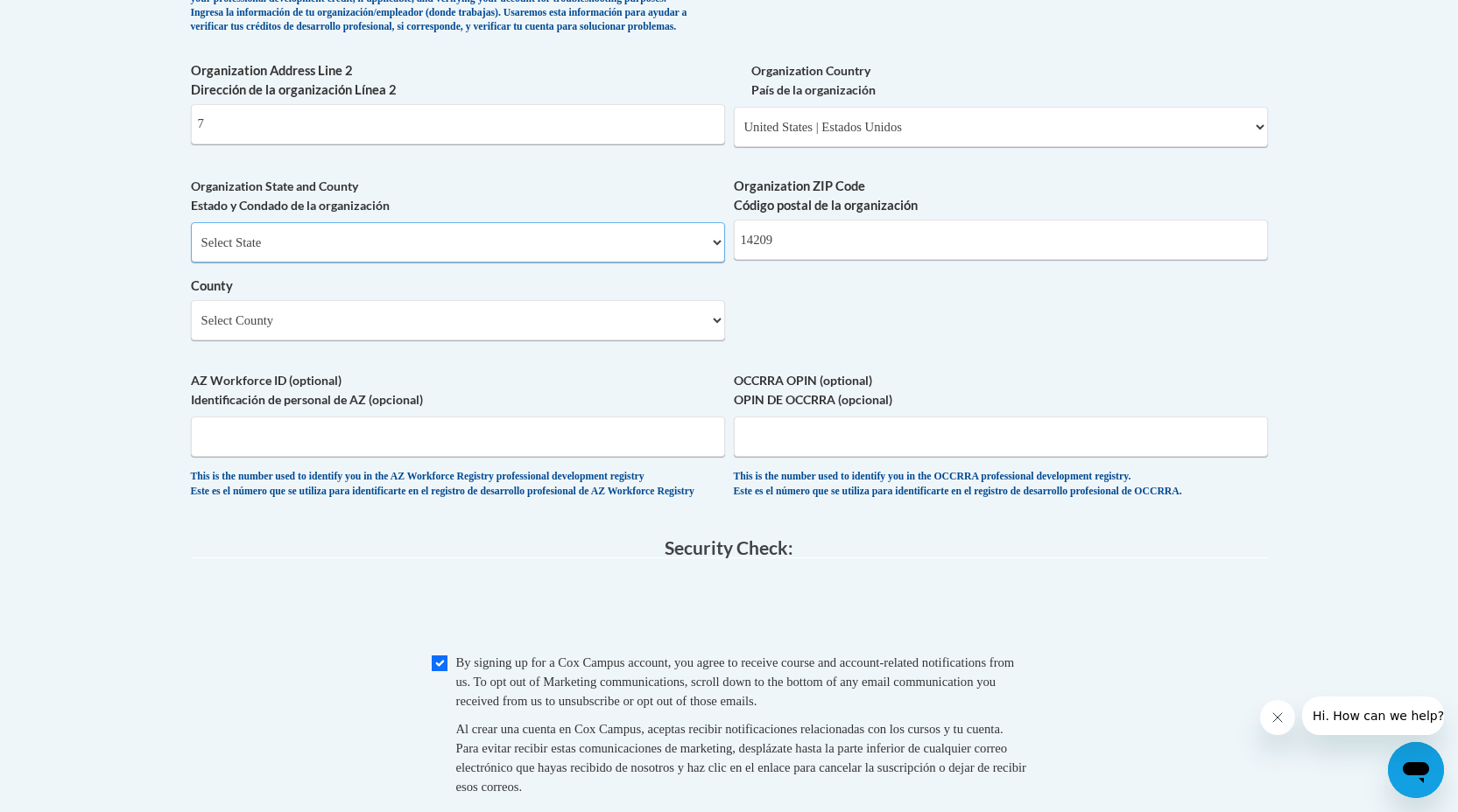
click at [555, 262] on select "Select State Alabama Alaska Arizona Arkansas California Colorado Connecticut De…" at bounding box center [458, 242] width 534 height 40
select select "New York"
click at [190, 251] on select "Select State Alabama Alaska Arizona Arkansas California Colorado Connecticut De…" at bounding box center [458, 242] width 534 height 40
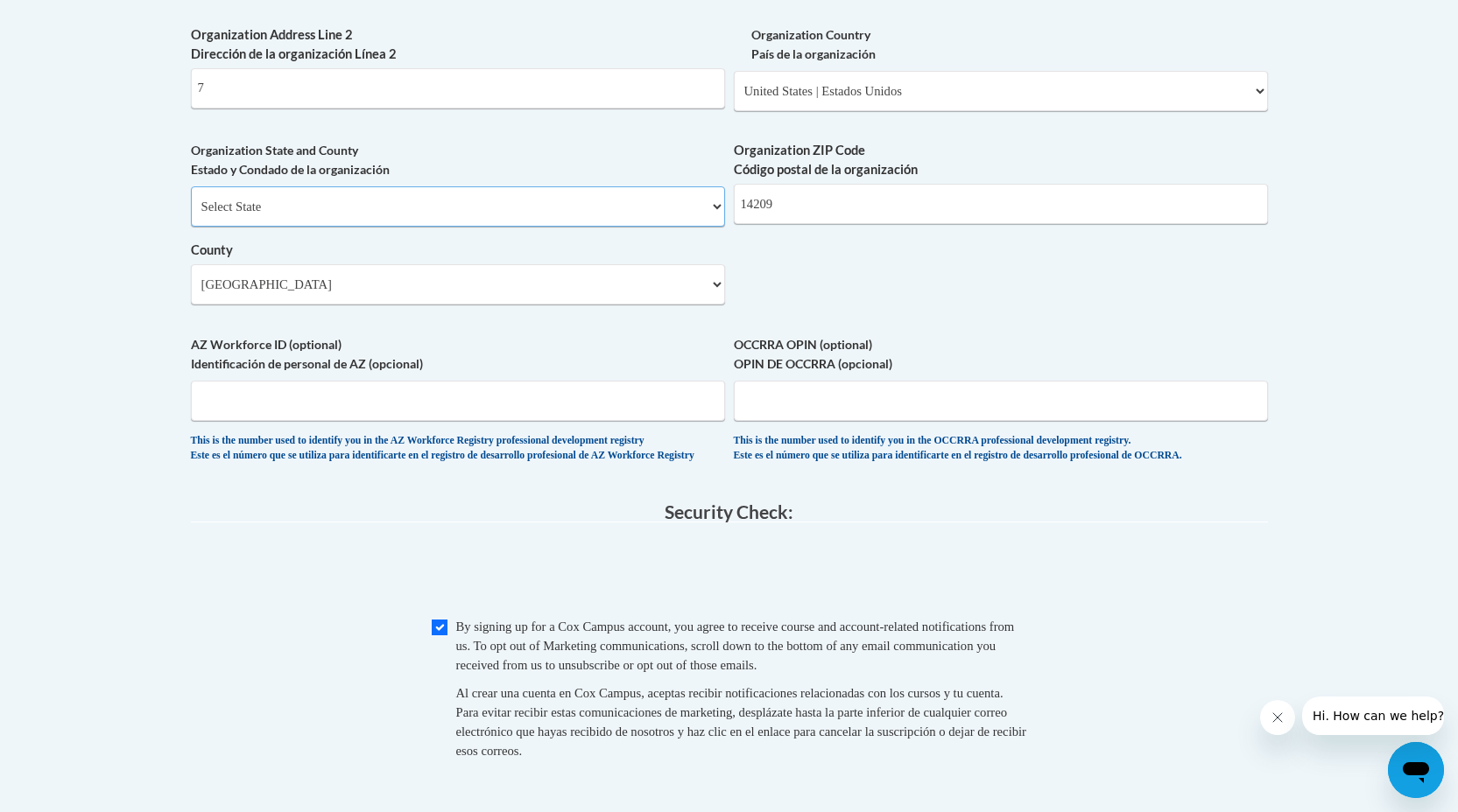
scroll to position [1409, 0]
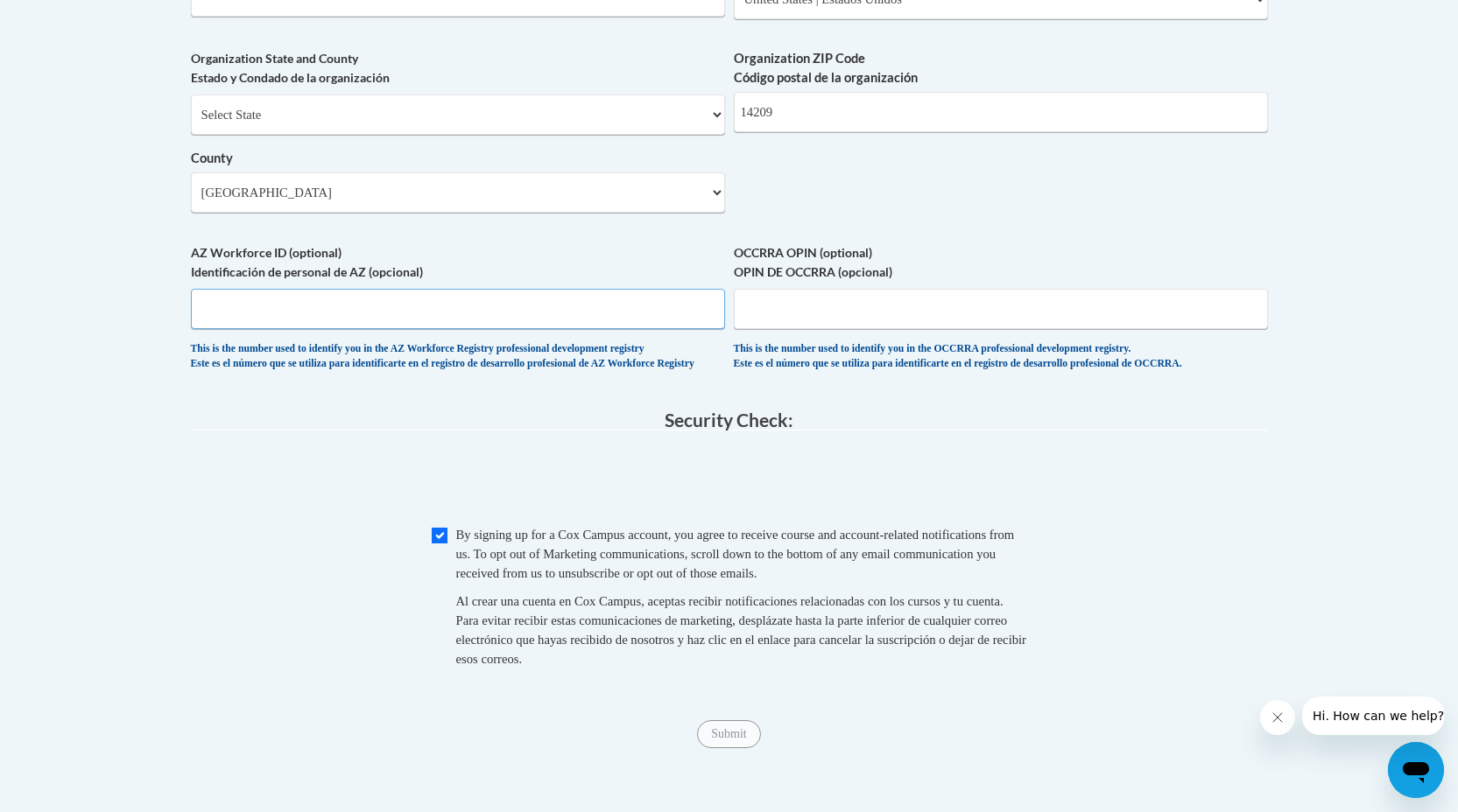
click at [592, 323] on input "AZ Workforce ID (optional) Identificación de personal de AZ (opcional)" at bounding box center [458, 308] width 534 height 40
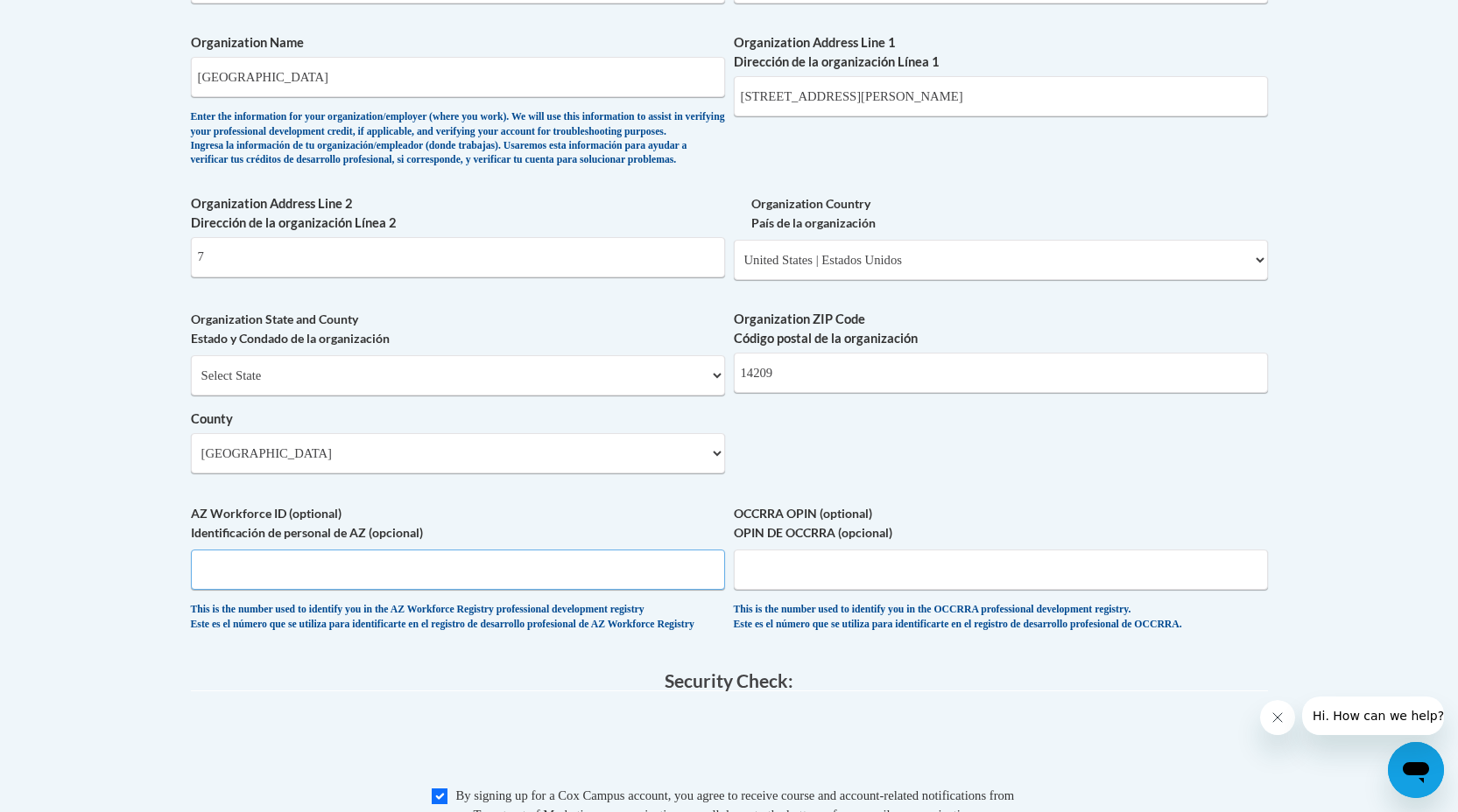
scroll to position [1136, 0]
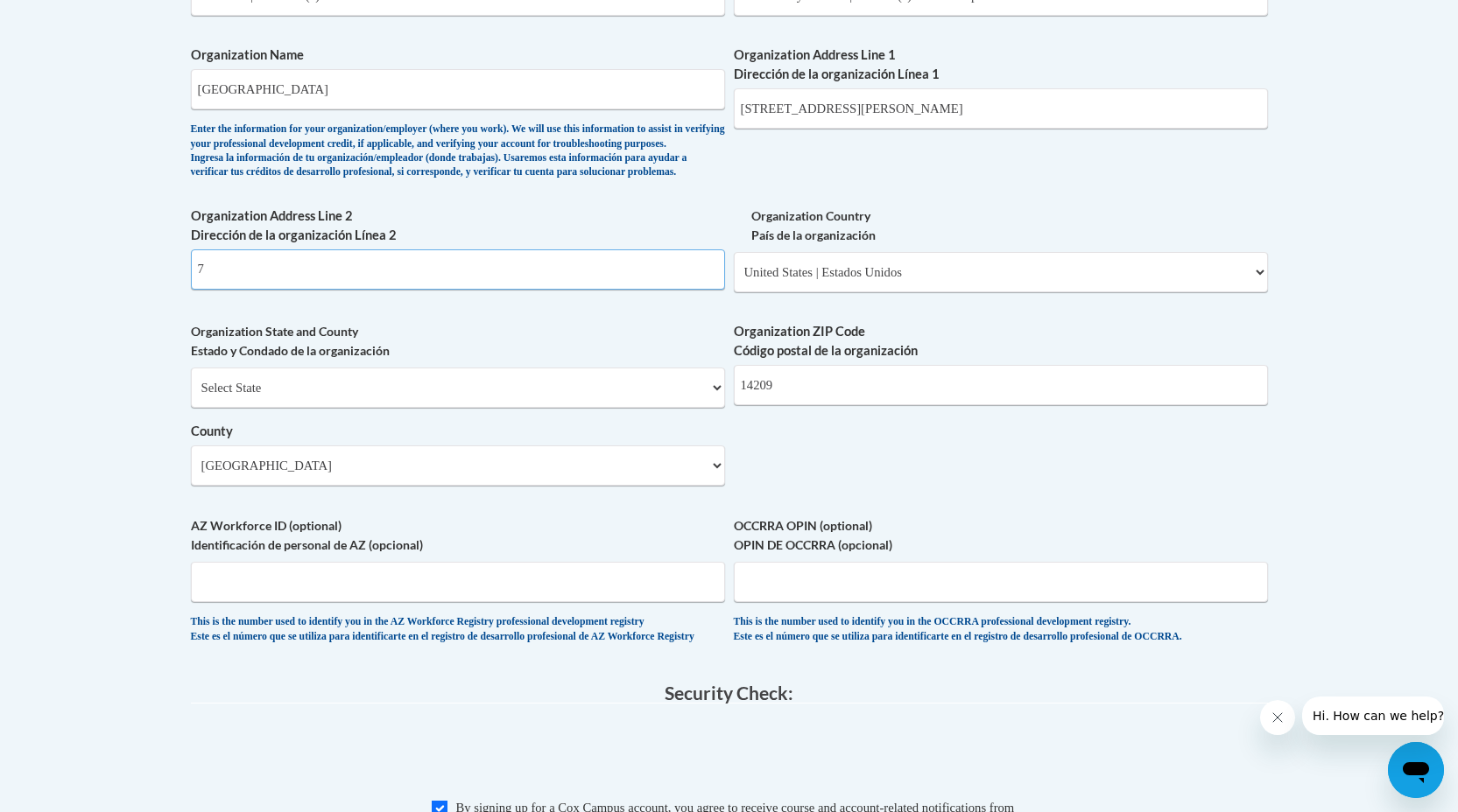
click at [570, 289] on input "7" at bounding box center [458, 269] width 534 height 40
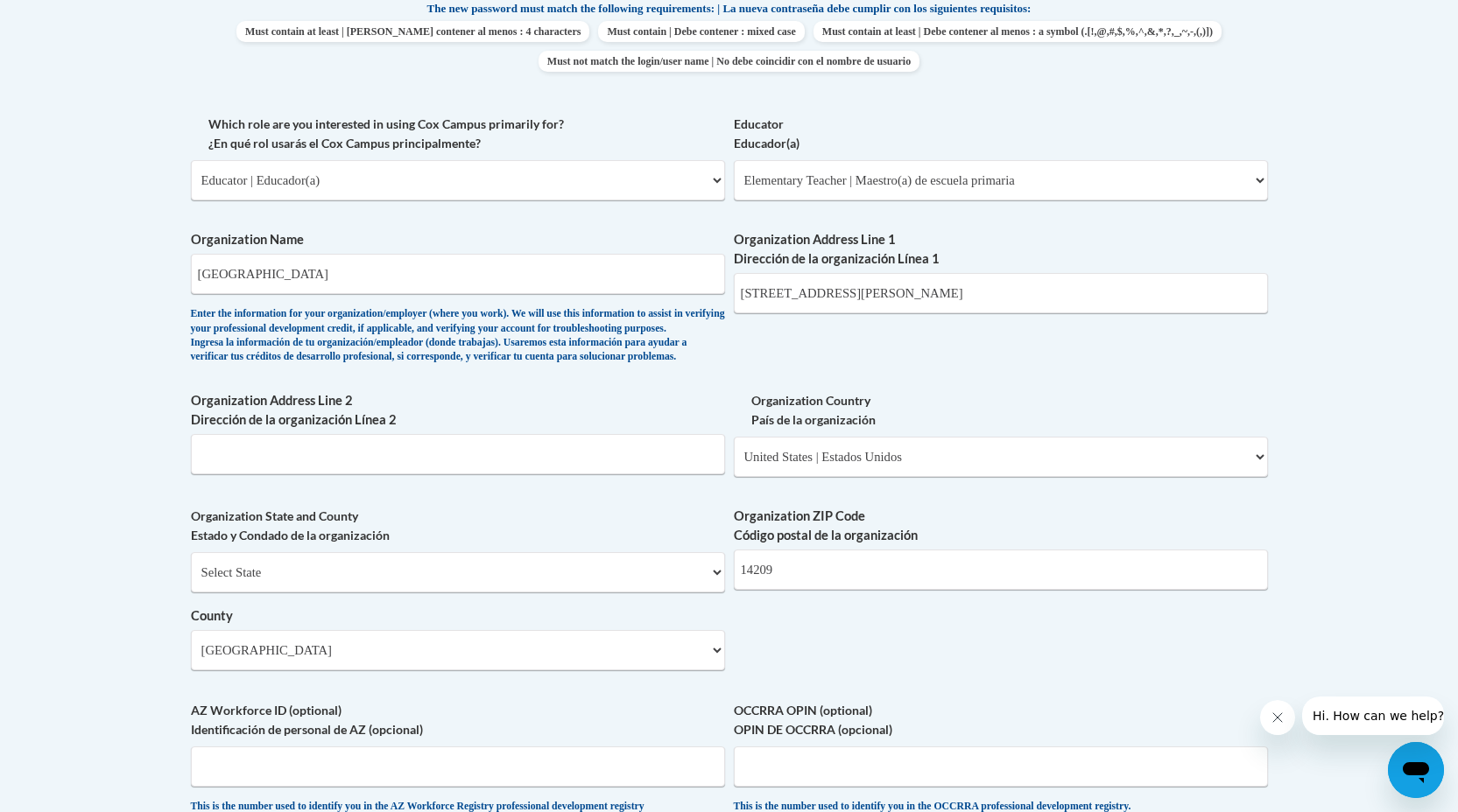
scroll to position [1536, 0]
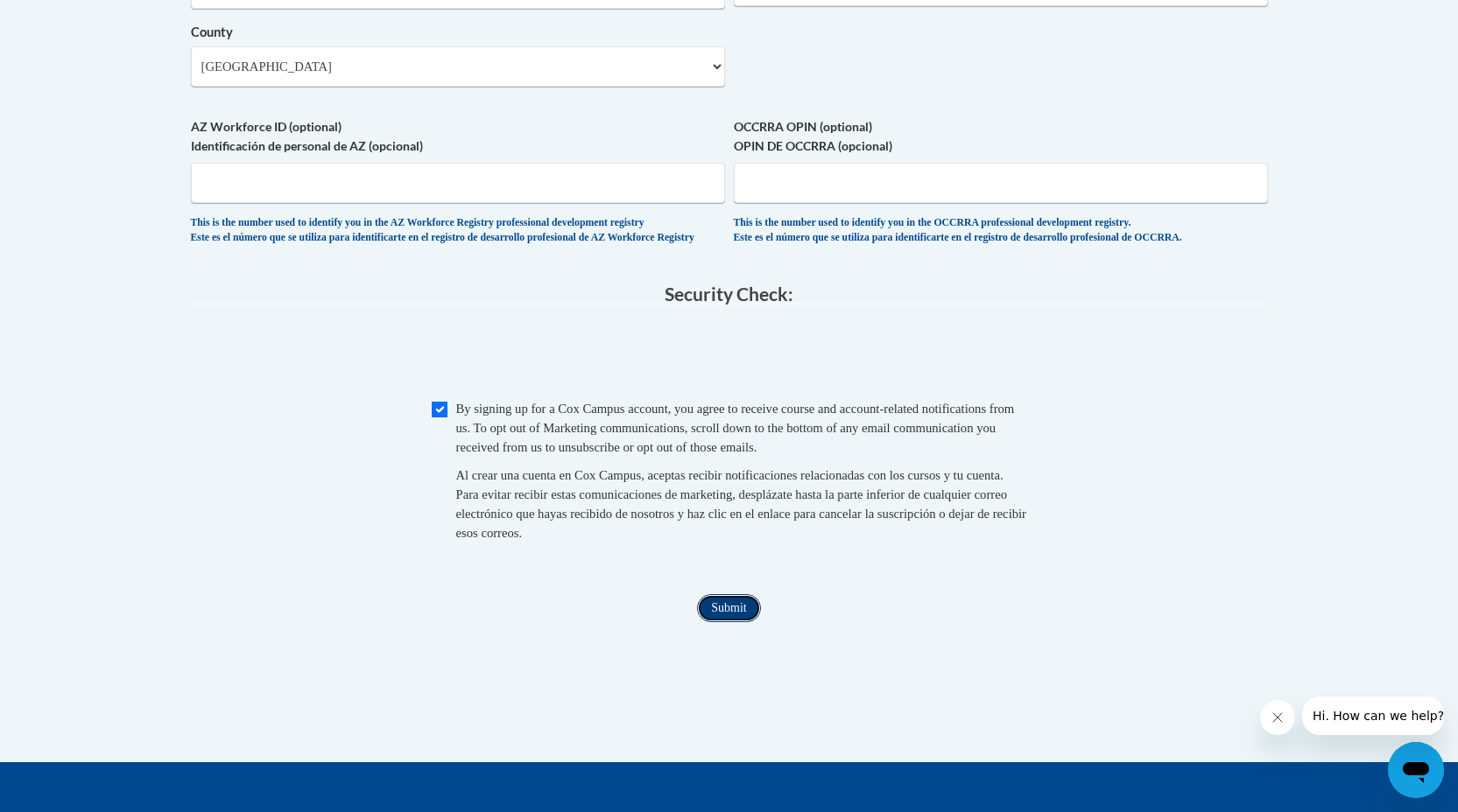
click at [726, 623] on input "Submit" at bounding box center [728, 608] width 63 height 28
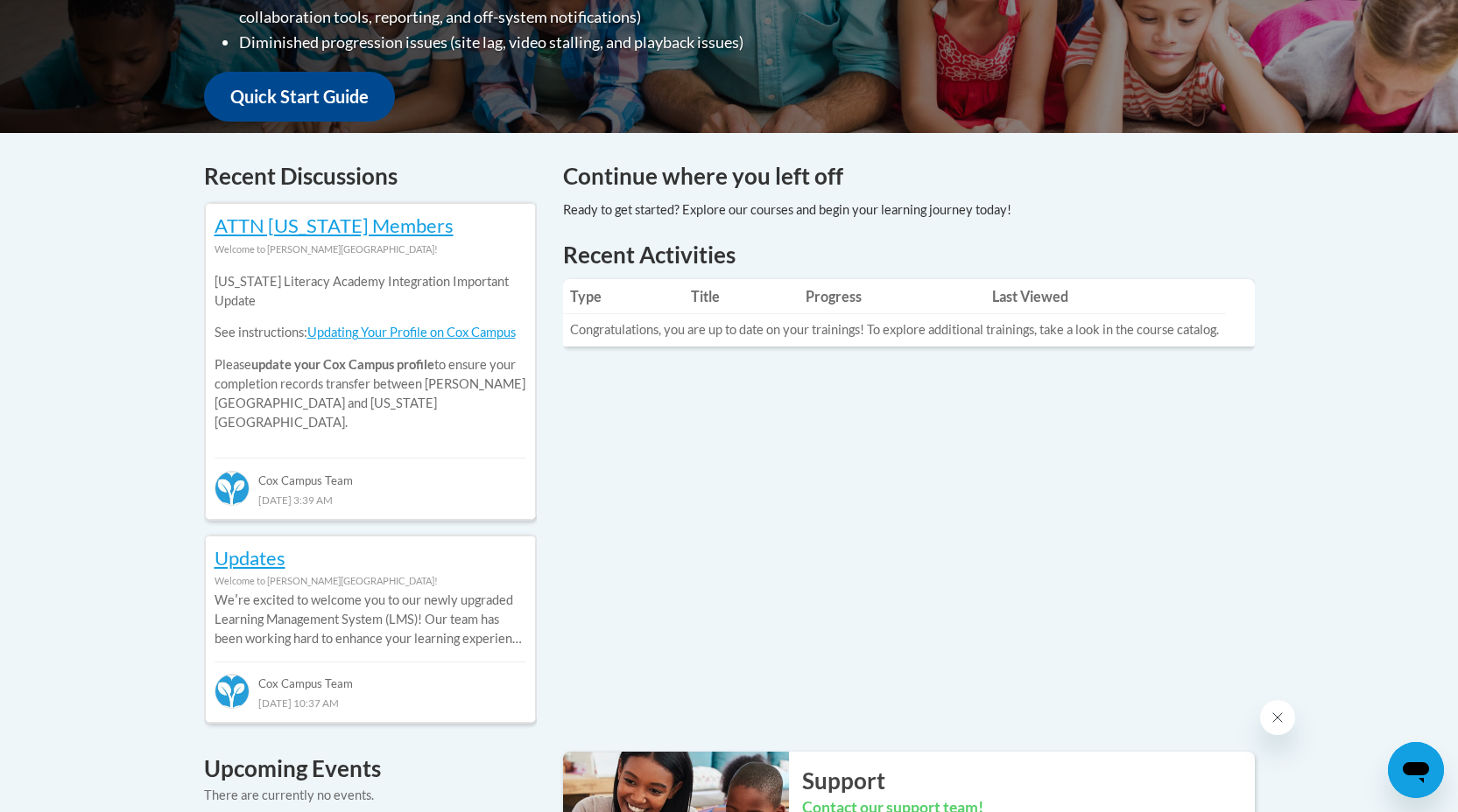
scroll to position [703, 0]
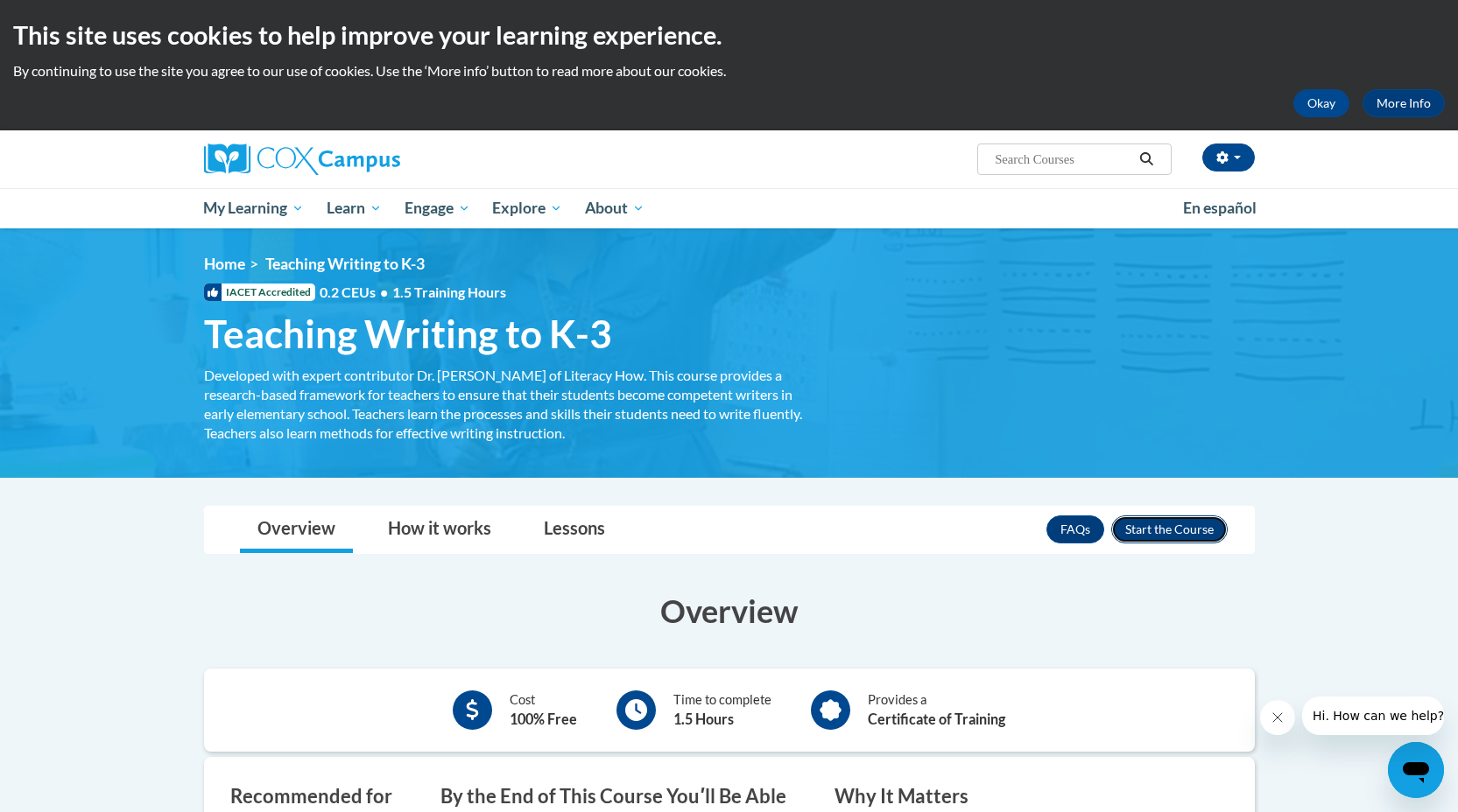
click at [1194, 527] on button "Enroll" at bounding box center [1170, 529] width 117 height 28
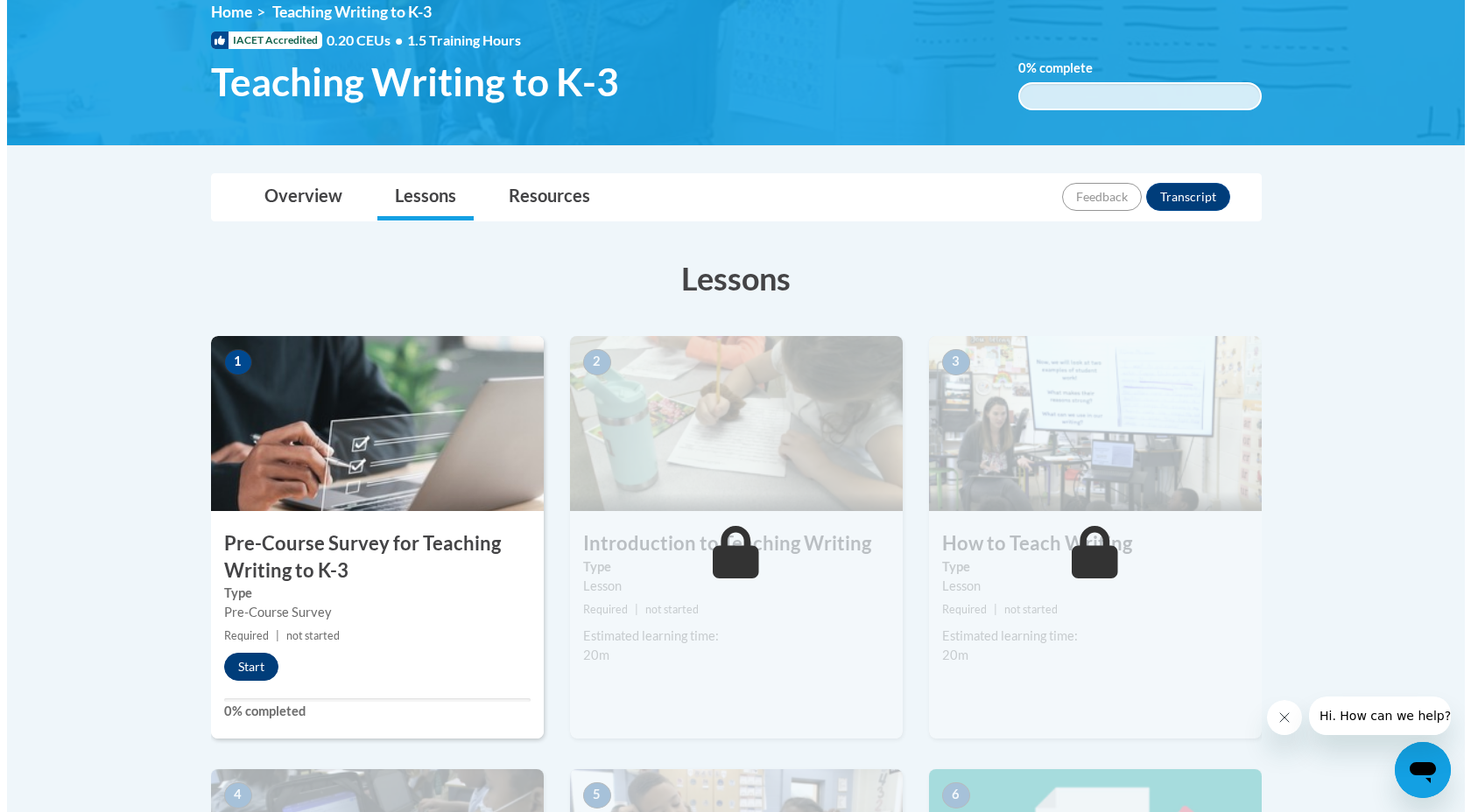
scroll to position [180, 0]
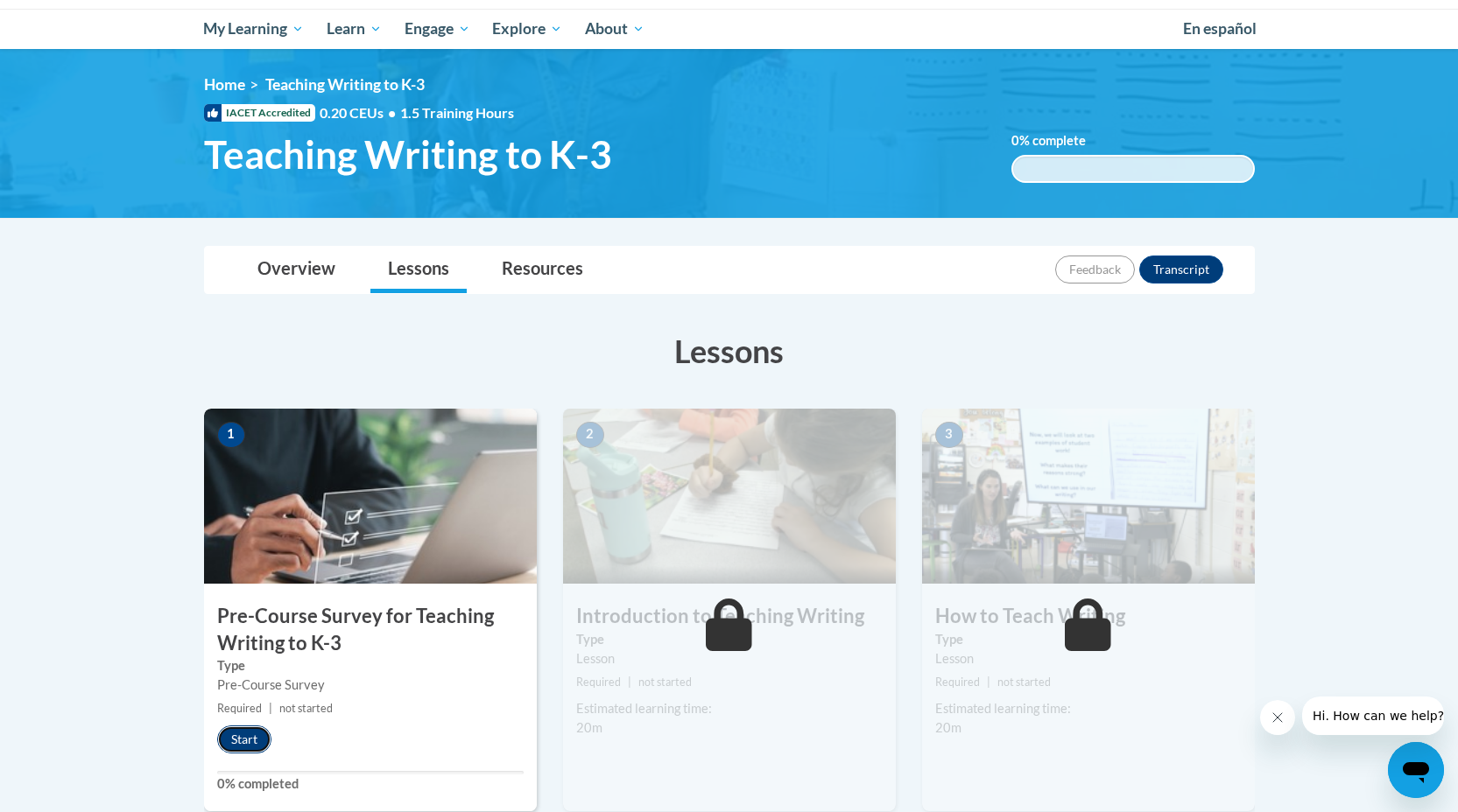
click at [259, 736] on button "Start" at bounding box center [245, 739] width 54 height 28
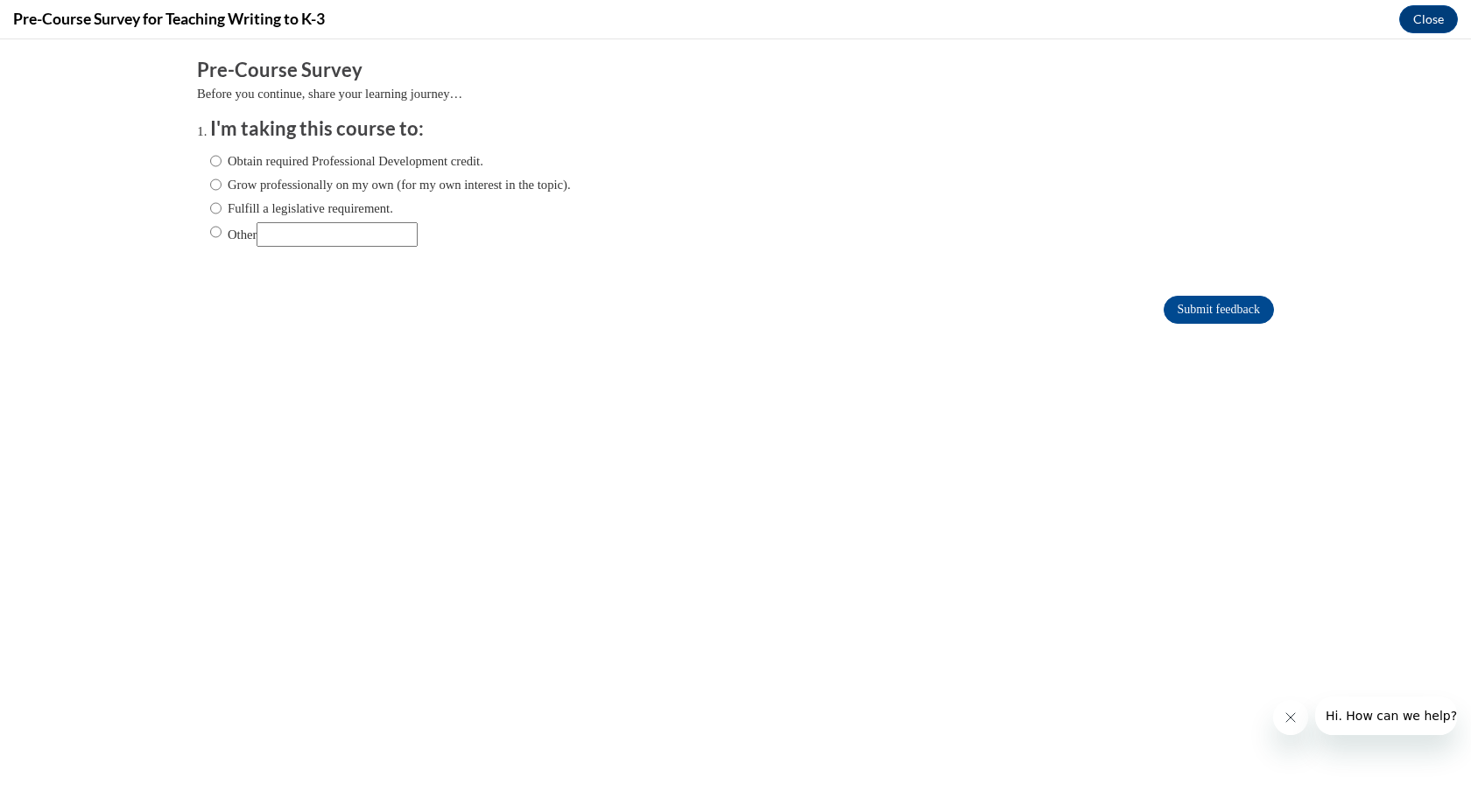
scroll to position [0, 0]
click at [300, 185] on label "Grow professionally on my own (for my own interest in the topic)." at bounding box center [390, 185] width 360 height 19
click at [222, 185] on input "Grow professionally on my own (for my own interest in the topic)." at bounding box center [216, 185] width 12 height 19
radio input "true"
click at [1202, 306] on input "Submit feedback" at bounding box center [1219, 310] width 111 height 28
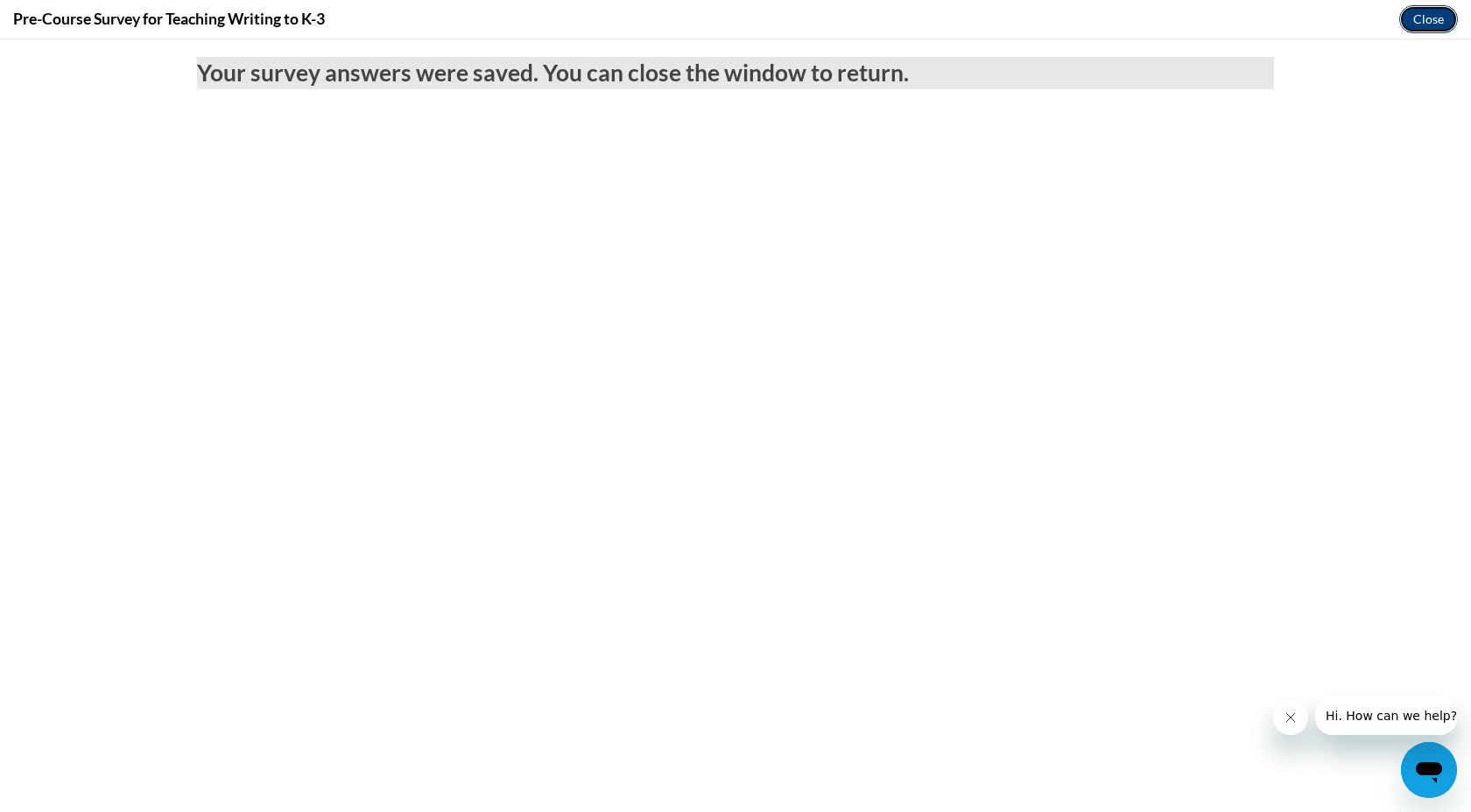
click at [1412, 15] on button "Close" at bounding box center [1428, 18] width 58 height 28
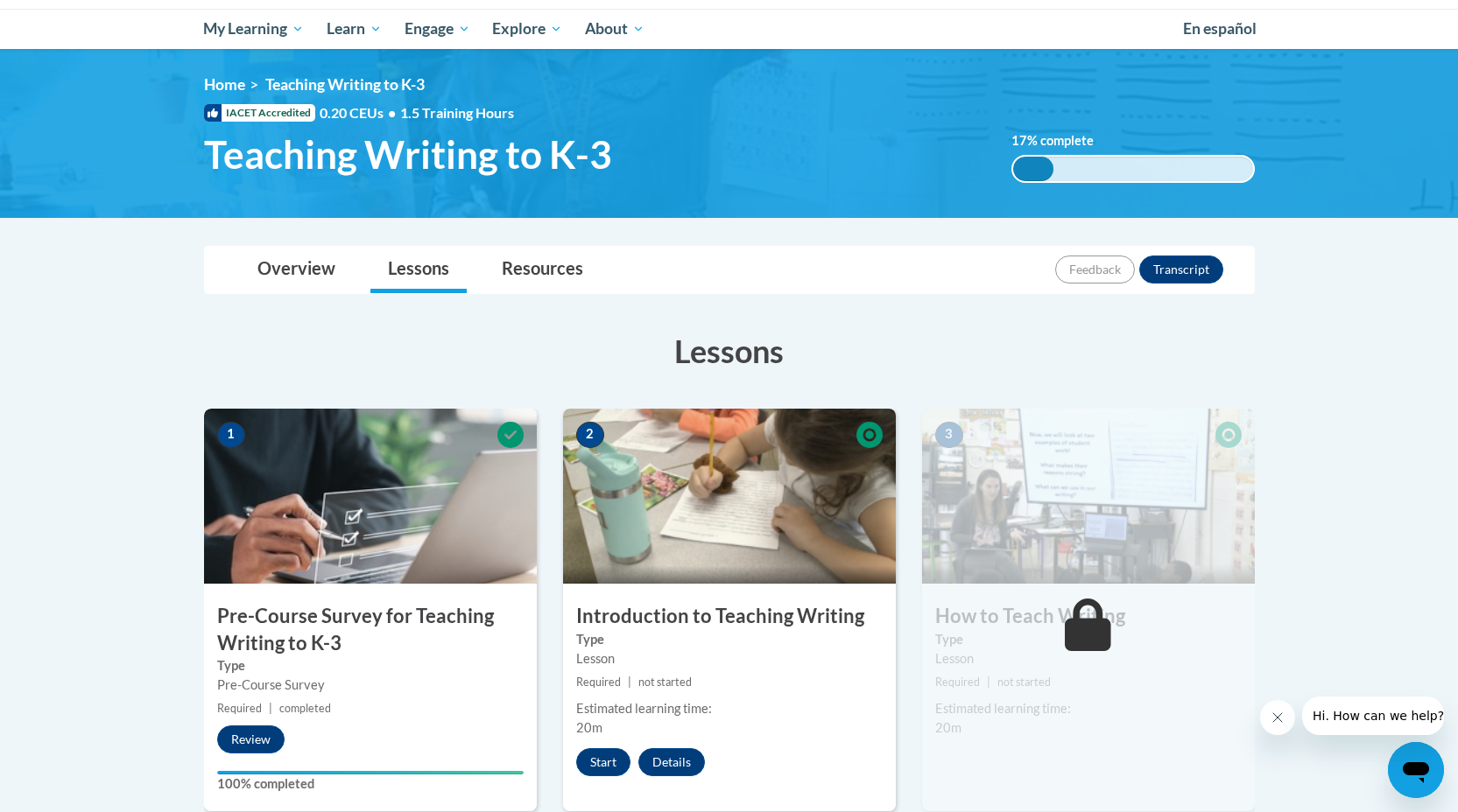
click at [1276, 713] on icon "Close message from company" at bounding box center [1277, 718] width 14 height 14
click at [612, 761] on button "Start" at bounding box center [603, 762] width 54 height 28
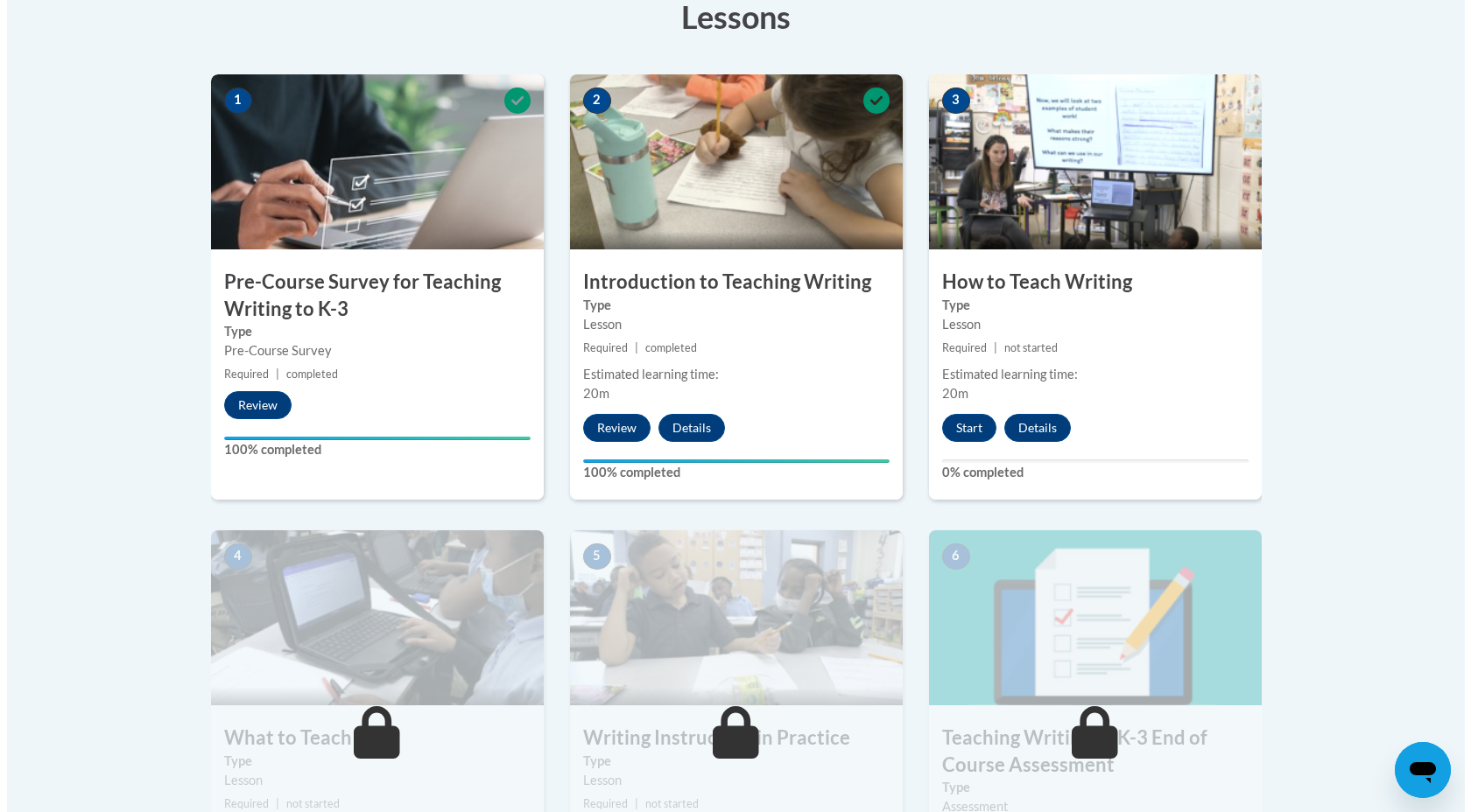
scroll to position [457, 0]
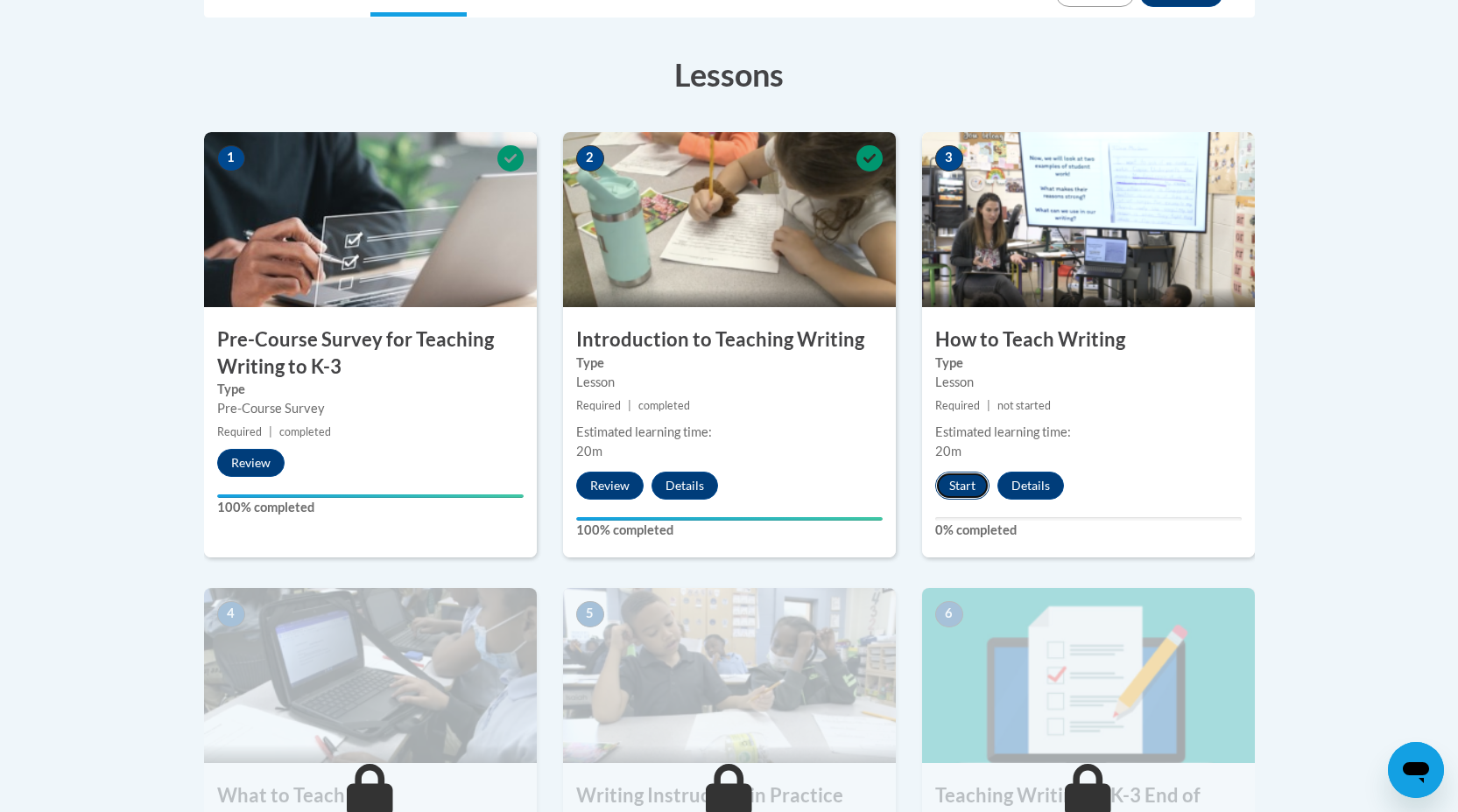
click at [968, 484] on button "Start" at bounding box center [963, 486] width 54 height 28
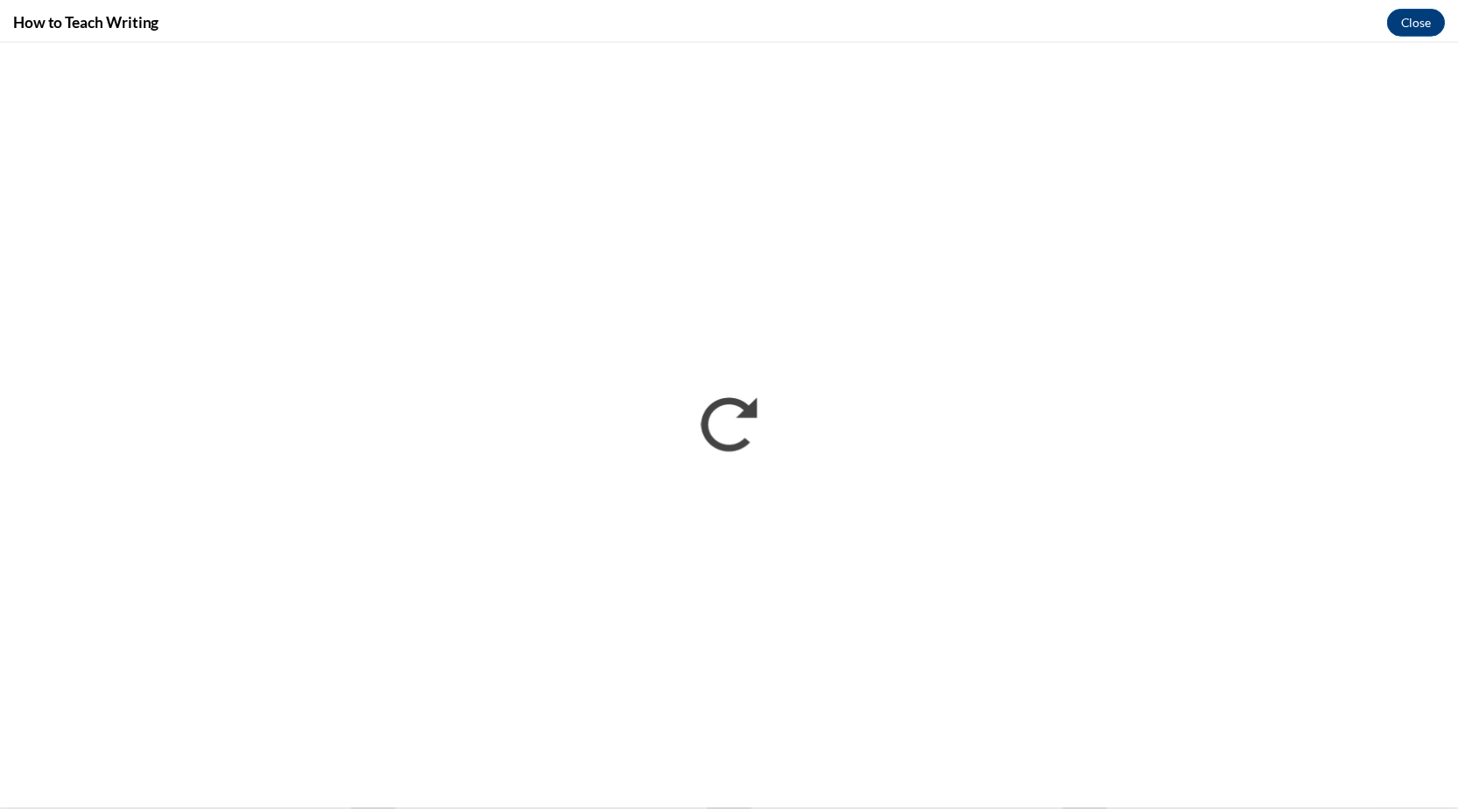
scroll to position [0, 0]
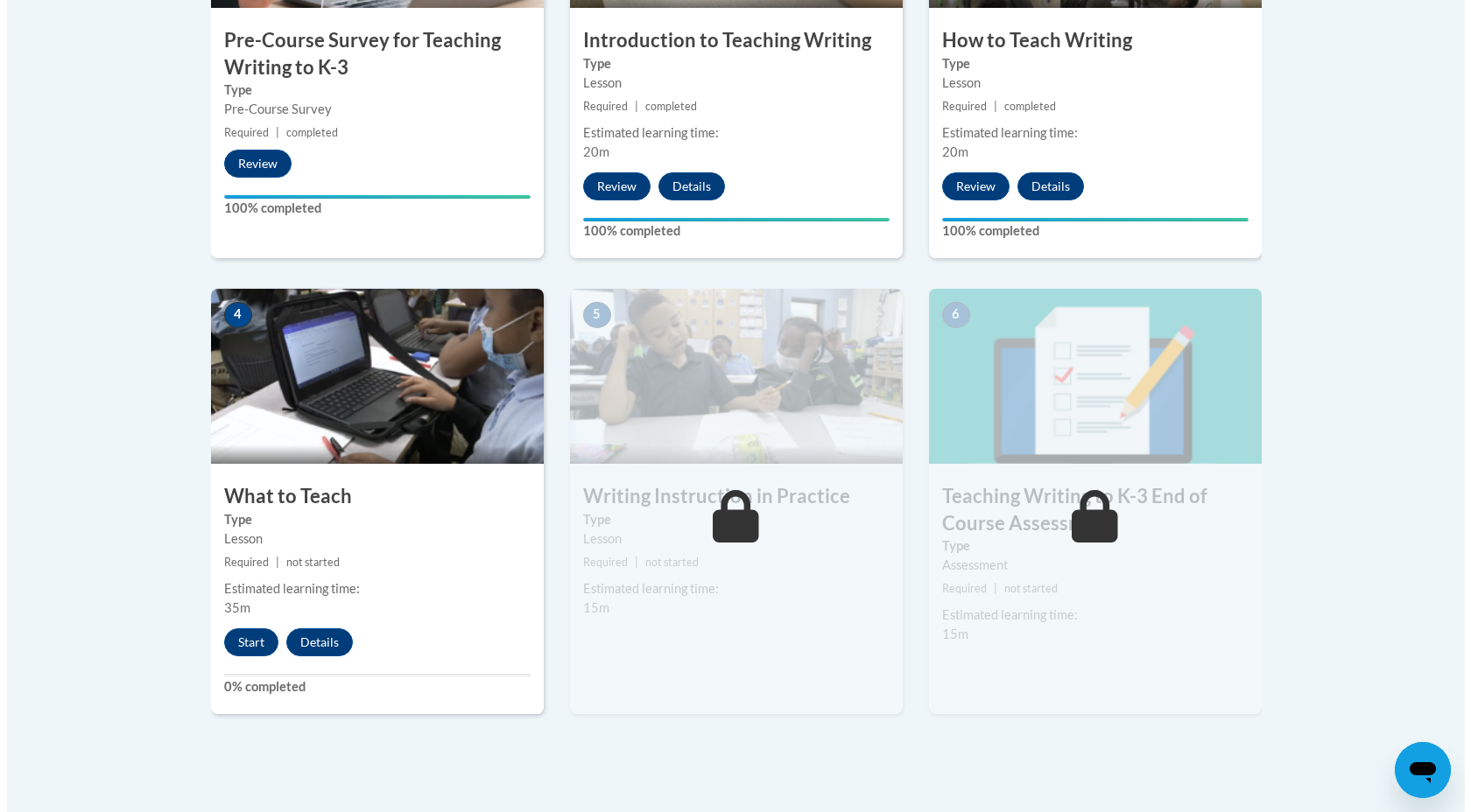
scroll to position [828, 0]
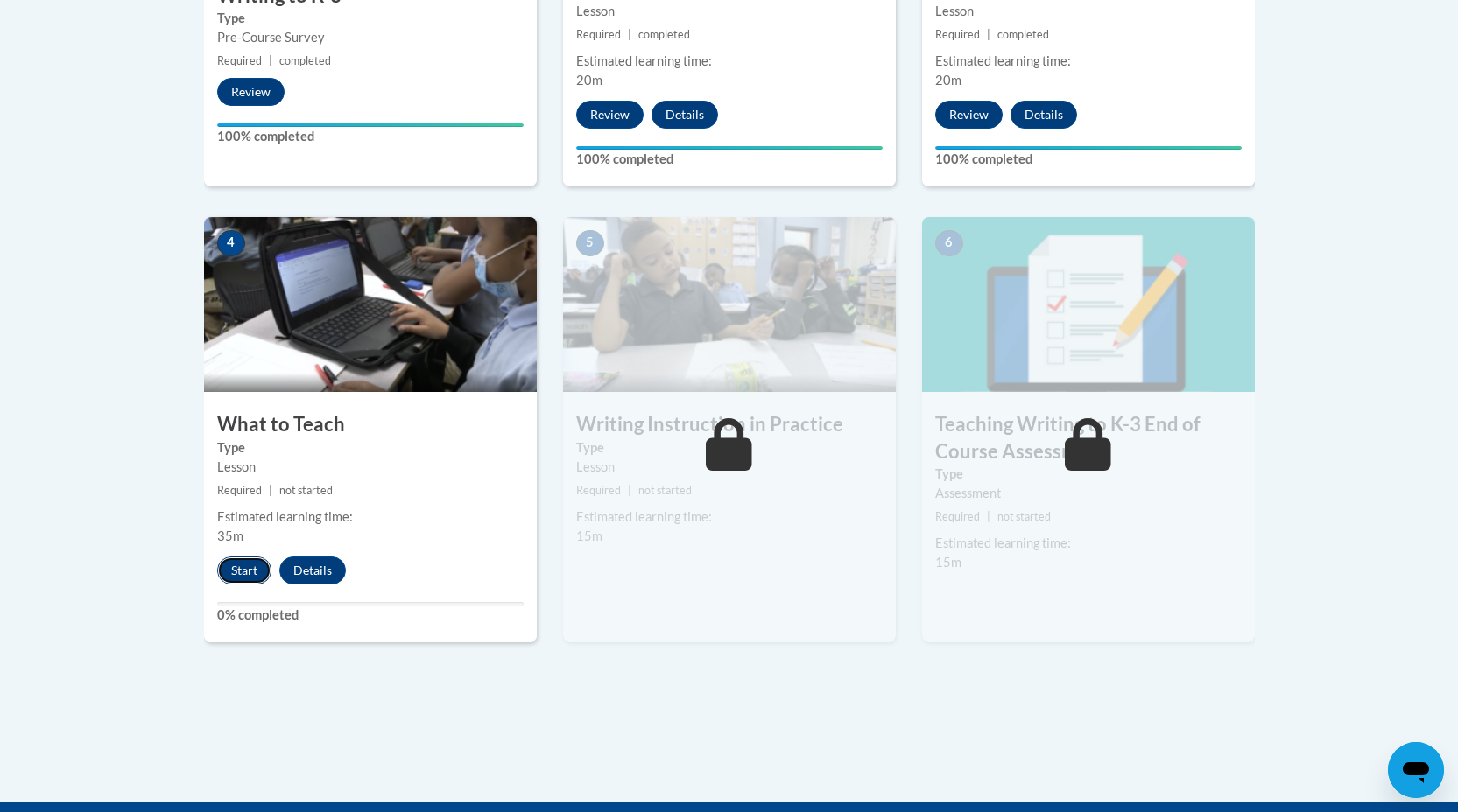
click at [236, 569] on button "Start" at bounding box center [245, 570] width 54 height 28
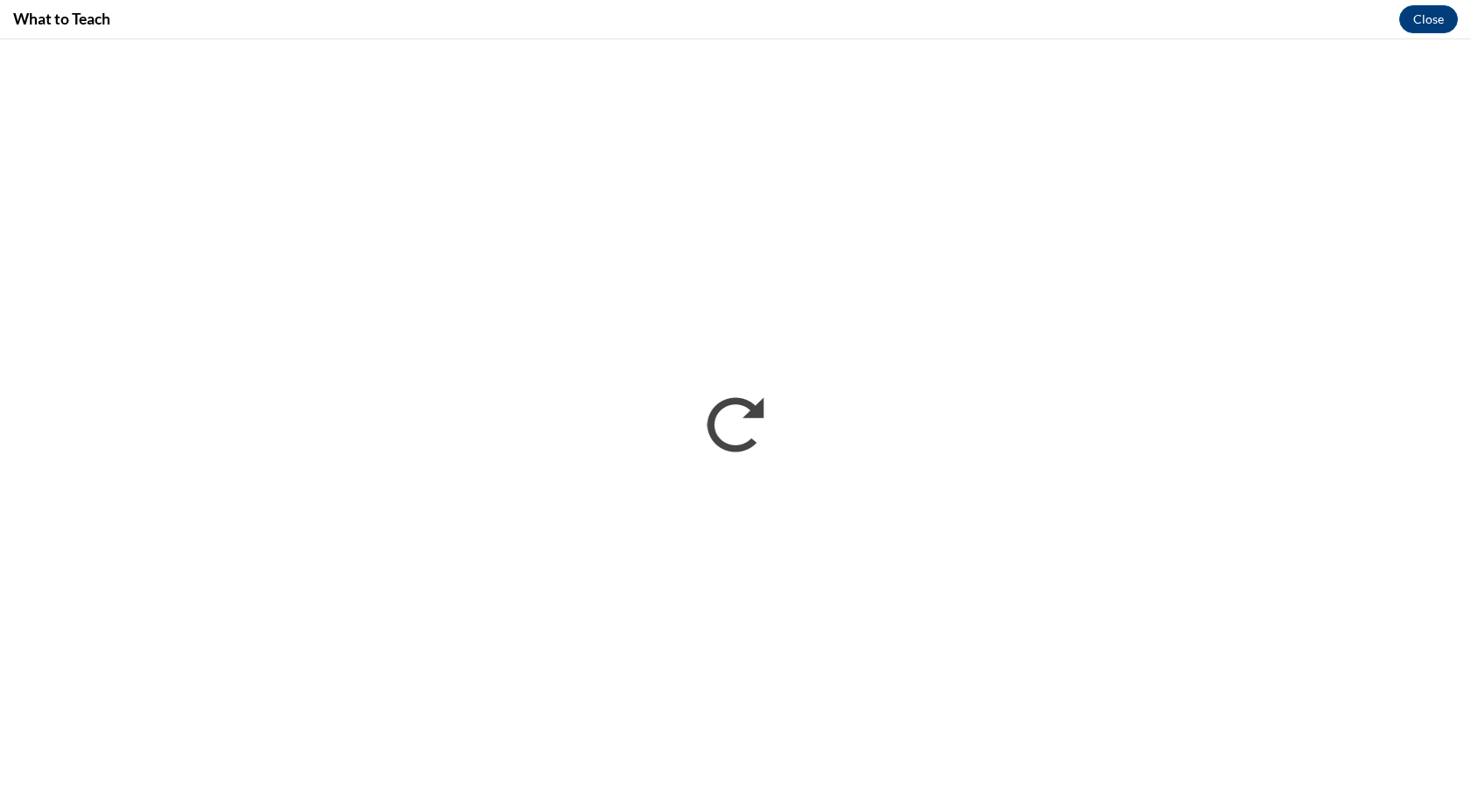
scroll to position [0, 0]
